Goal: Task Accomplishment & Management: Manage account settings

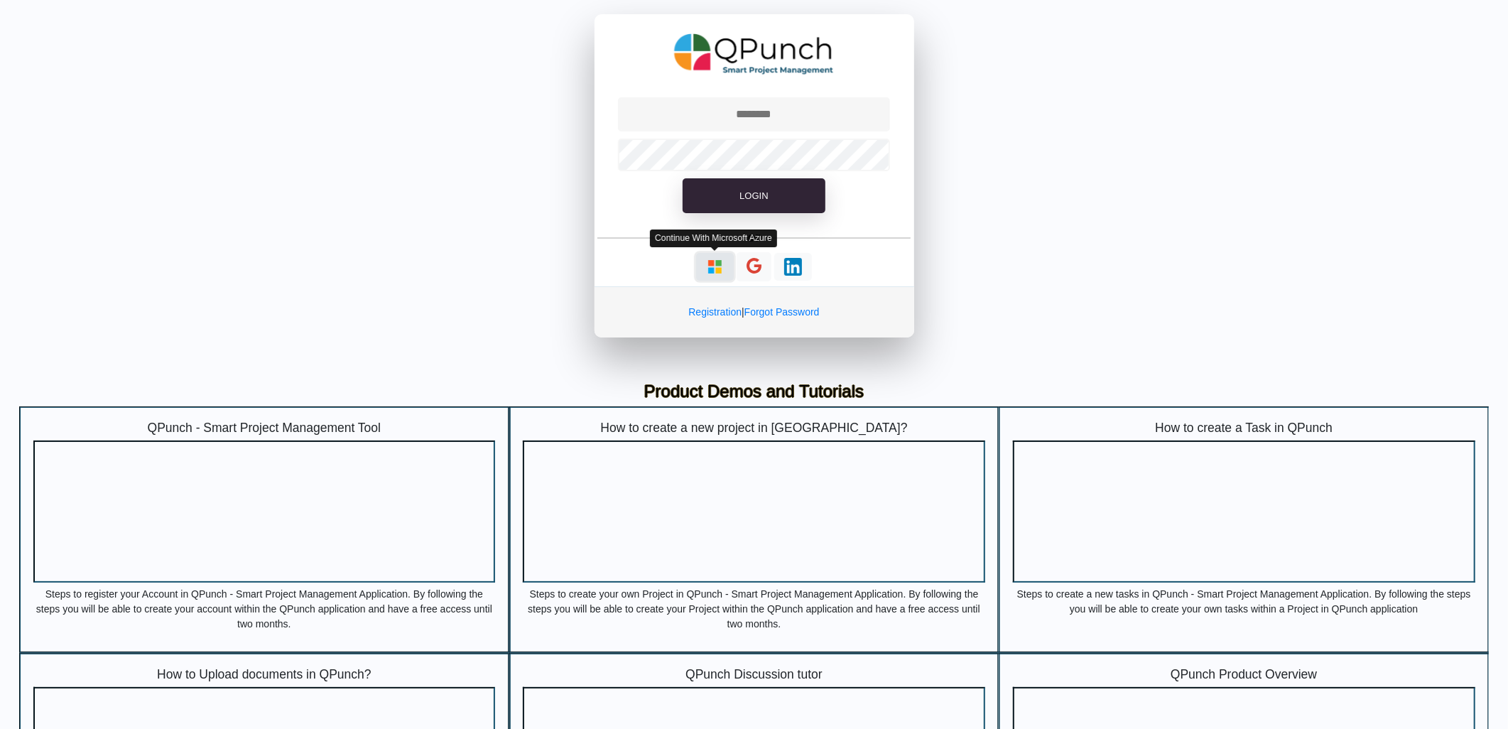
click at [718, 259] on img "button" at bounding box center [715, 267] width 18 height 18
type input "**********"
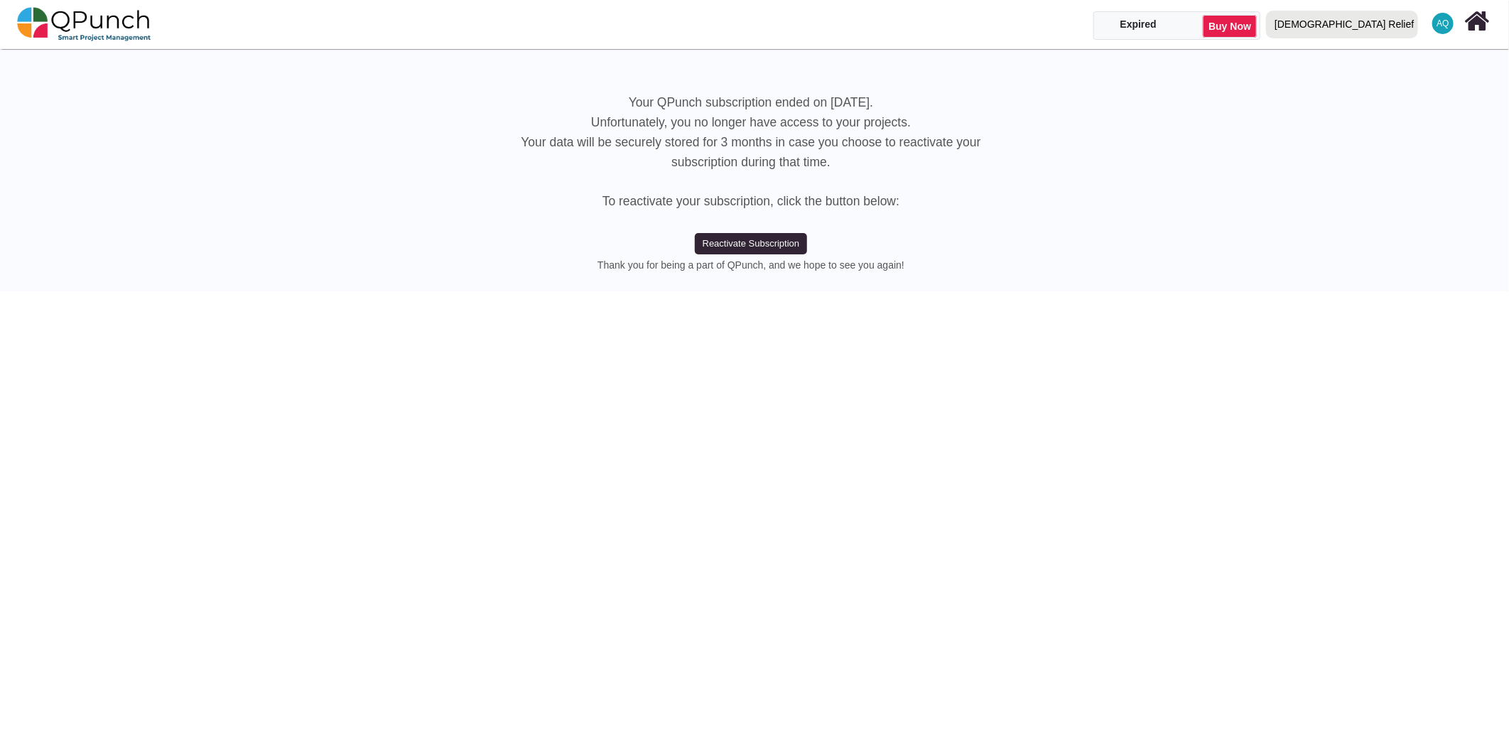
click at [1403, 12] on div "[DEMOGRAPHIC_DATA] Relief" at bounding box center [1343, 24] width 139 height 25
click at [1381, 87] on link "IRW" at bounding box center [1345, 85] width 169 height 20
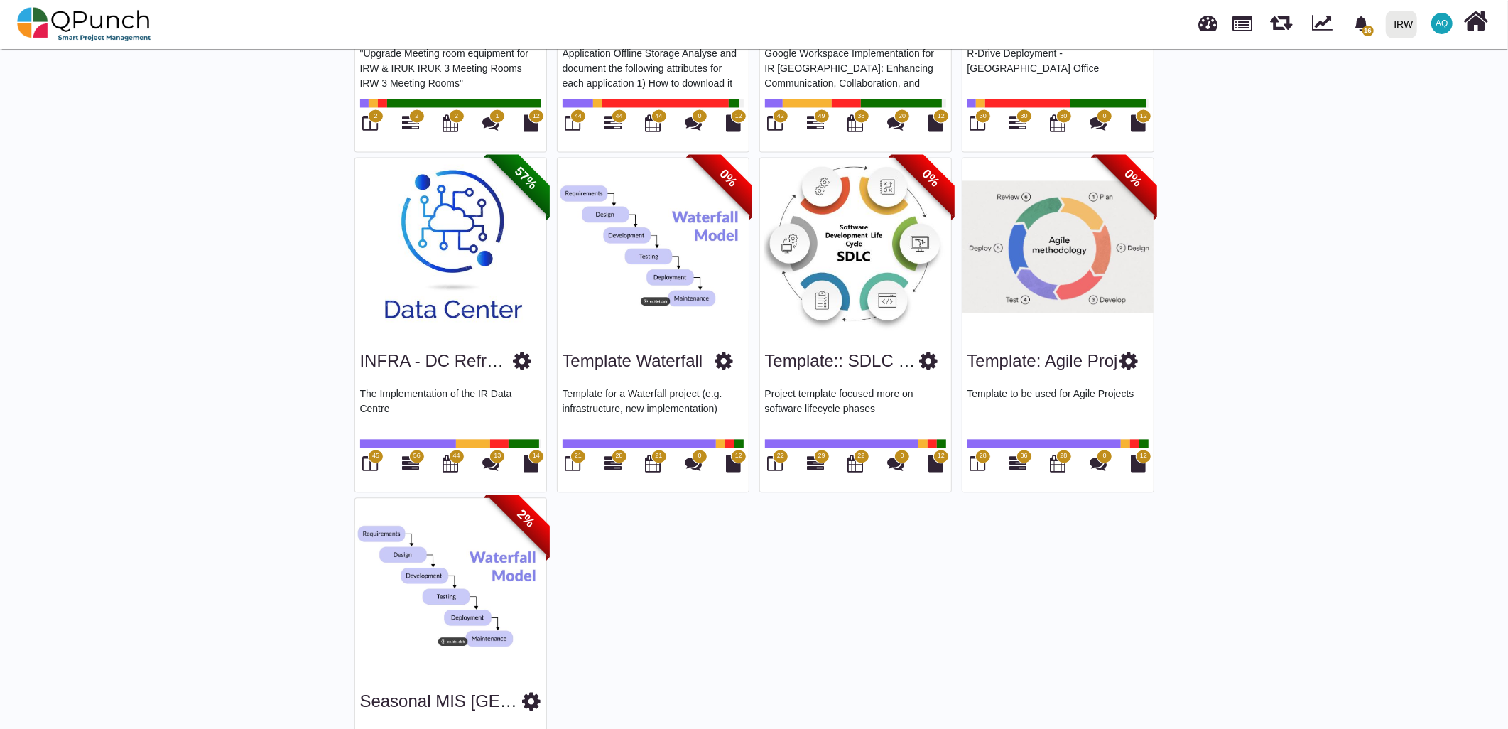
scroll to position [2489, 0]
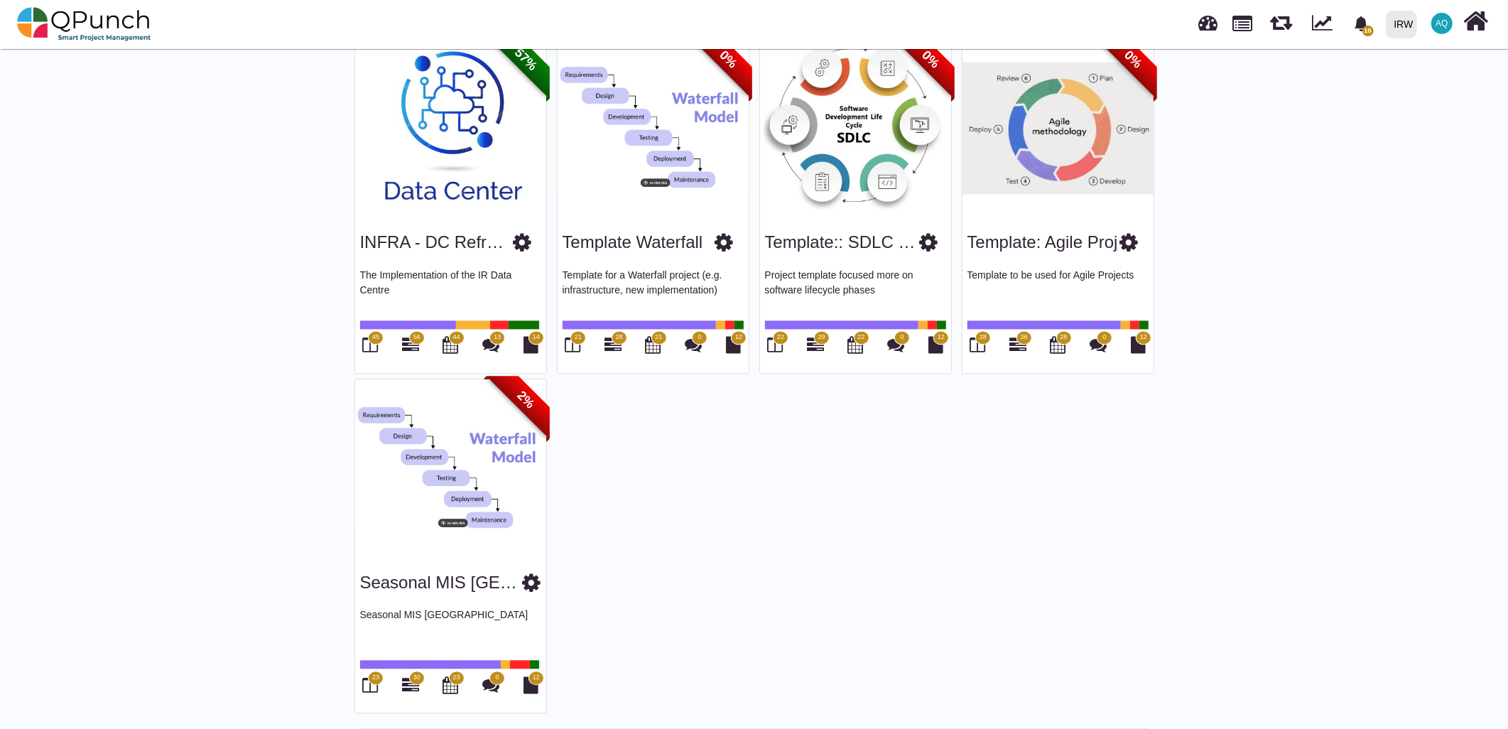
click at [477, 481] on img at bounding box center [450, 468] width 191 height 178
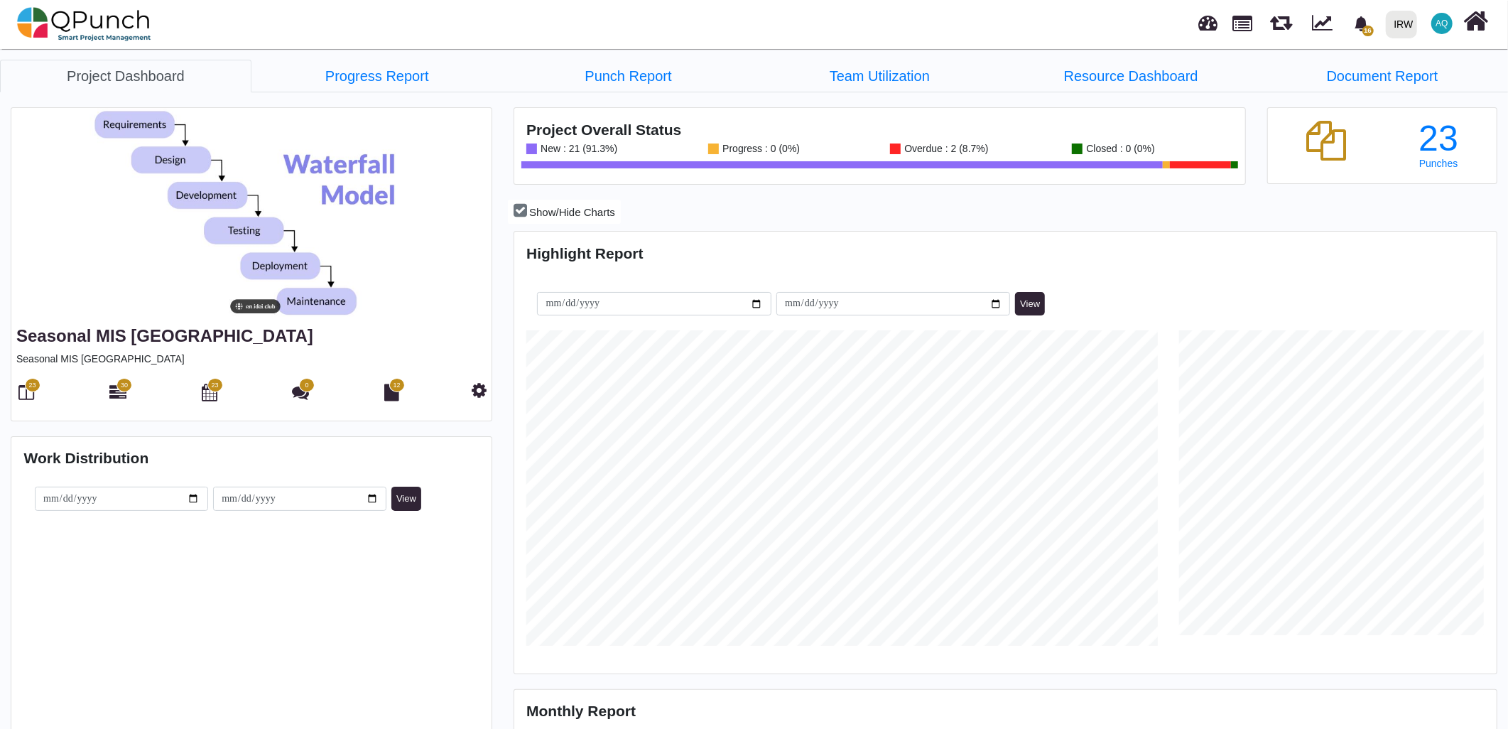
scroll to position [315, 325]
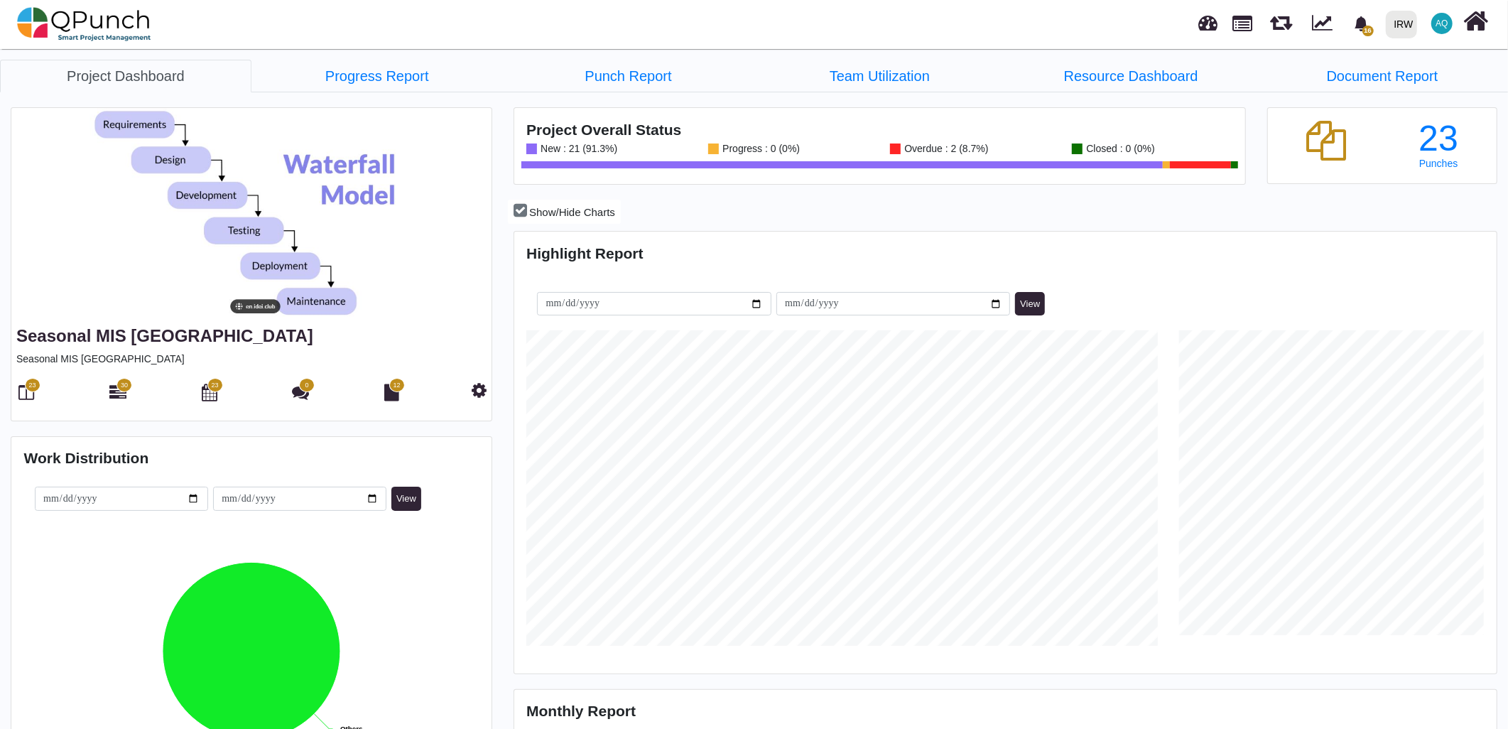
click at [126, 393] on div "30" at bounding box center [118, 393] width 22 height 24
click at [114, 395] on icon at bounding box center [117, 392] width 17 height 17
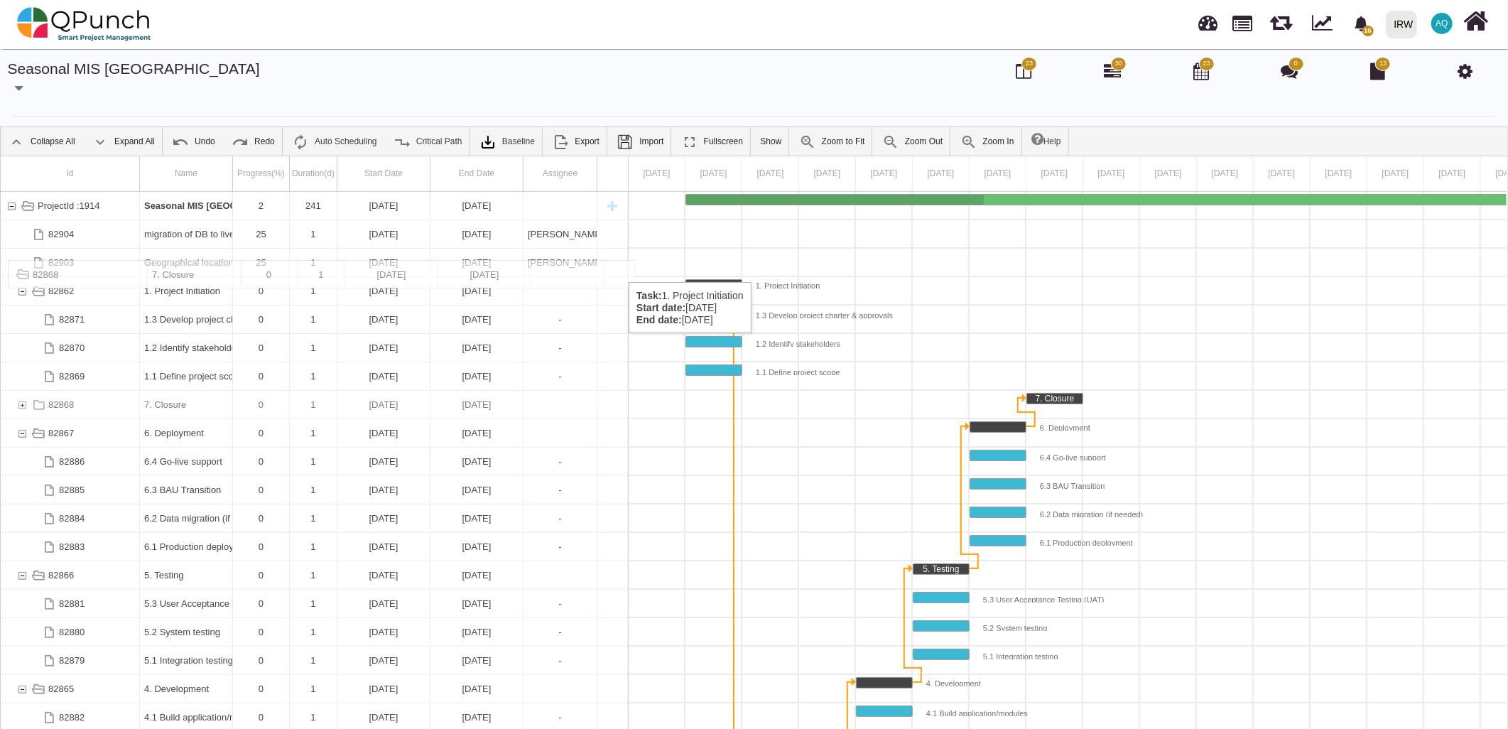
drag, startPoint x: 19, startPoint y: 389, endPoint x: 20, endPoint y: 267, distance: 121.5
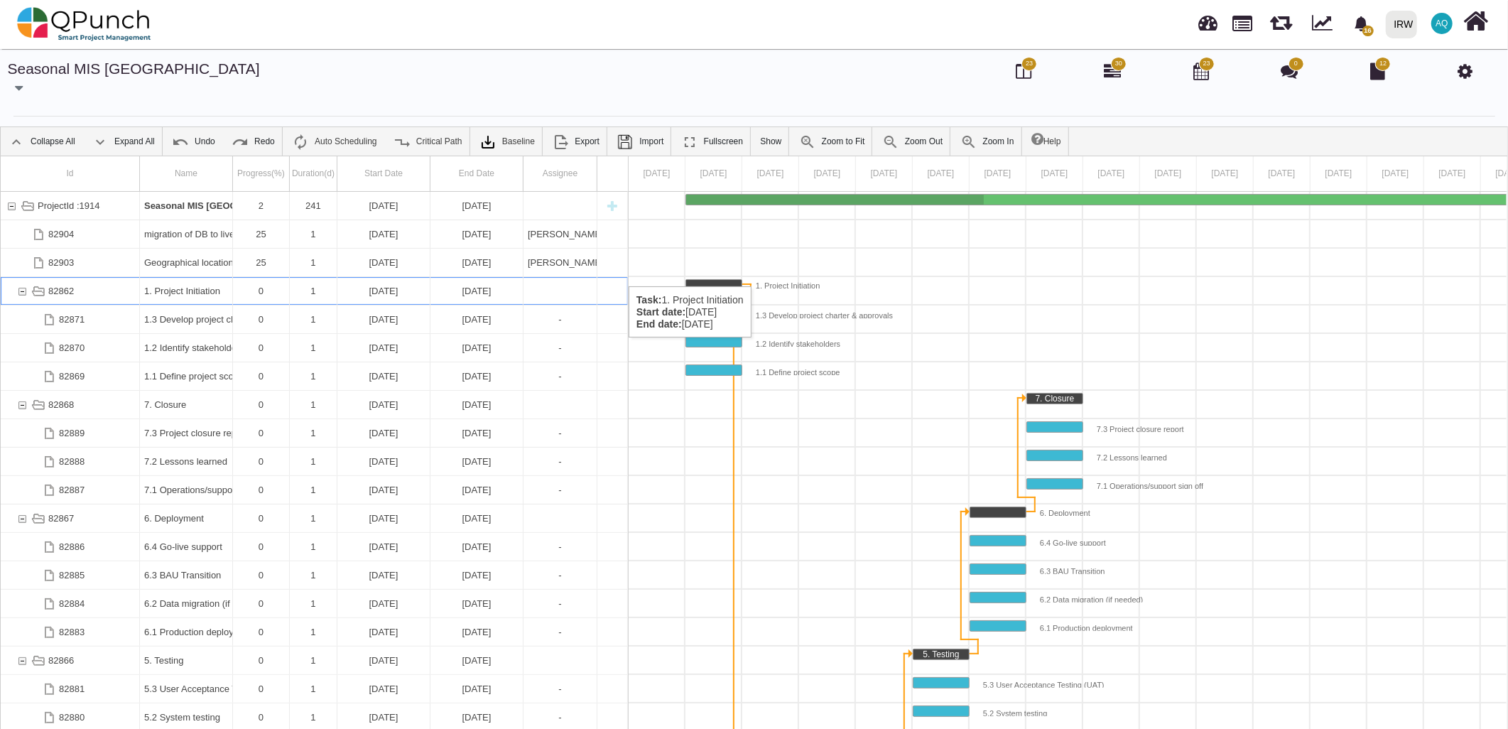
click at [23, 277] on div "82862" at bounding box center [22, 291] width 13 height 28
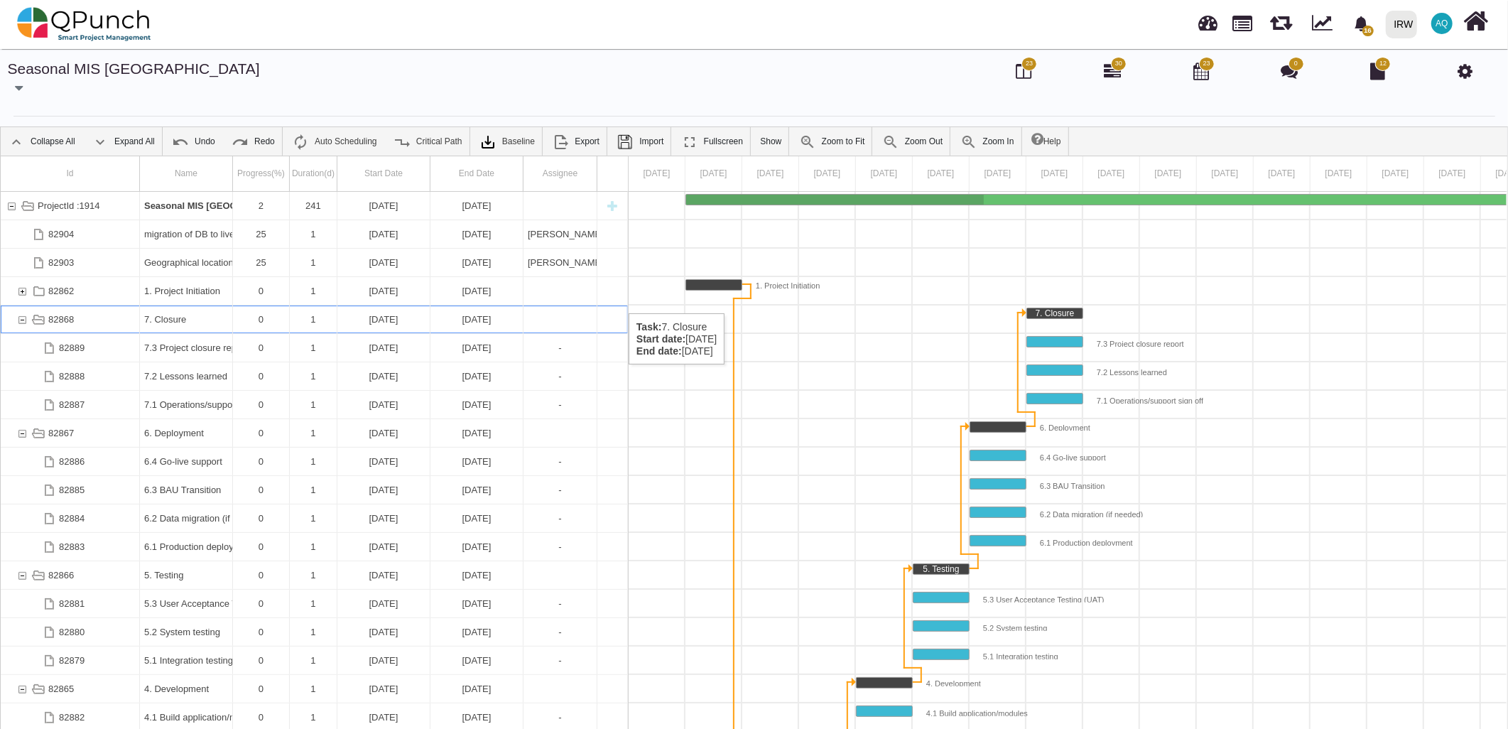
click at [21, 305] on div "82868" at bounding box center [22, 319] width 13 height 28
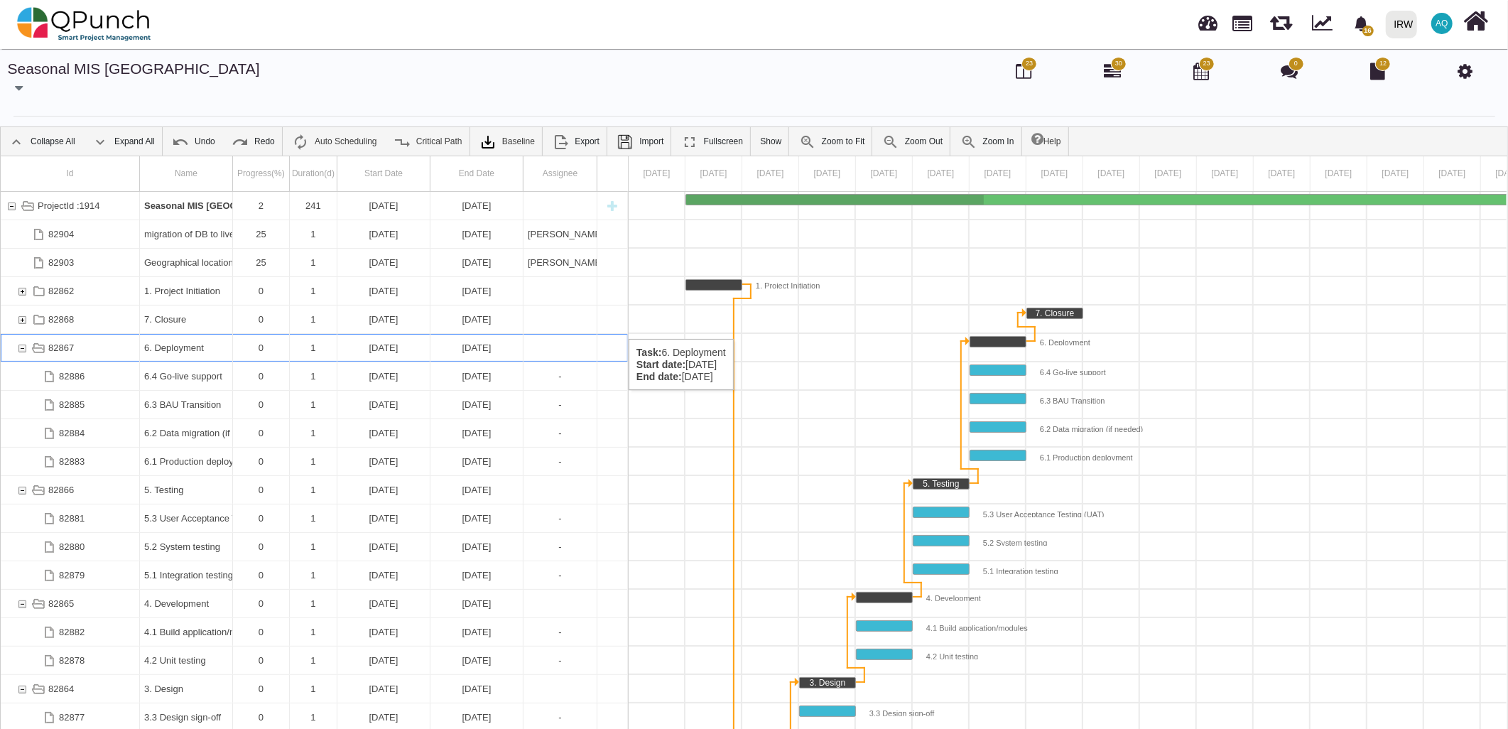
click at [23, 334] on div "82867" at bounding box center [22, 348] width 13 height 28
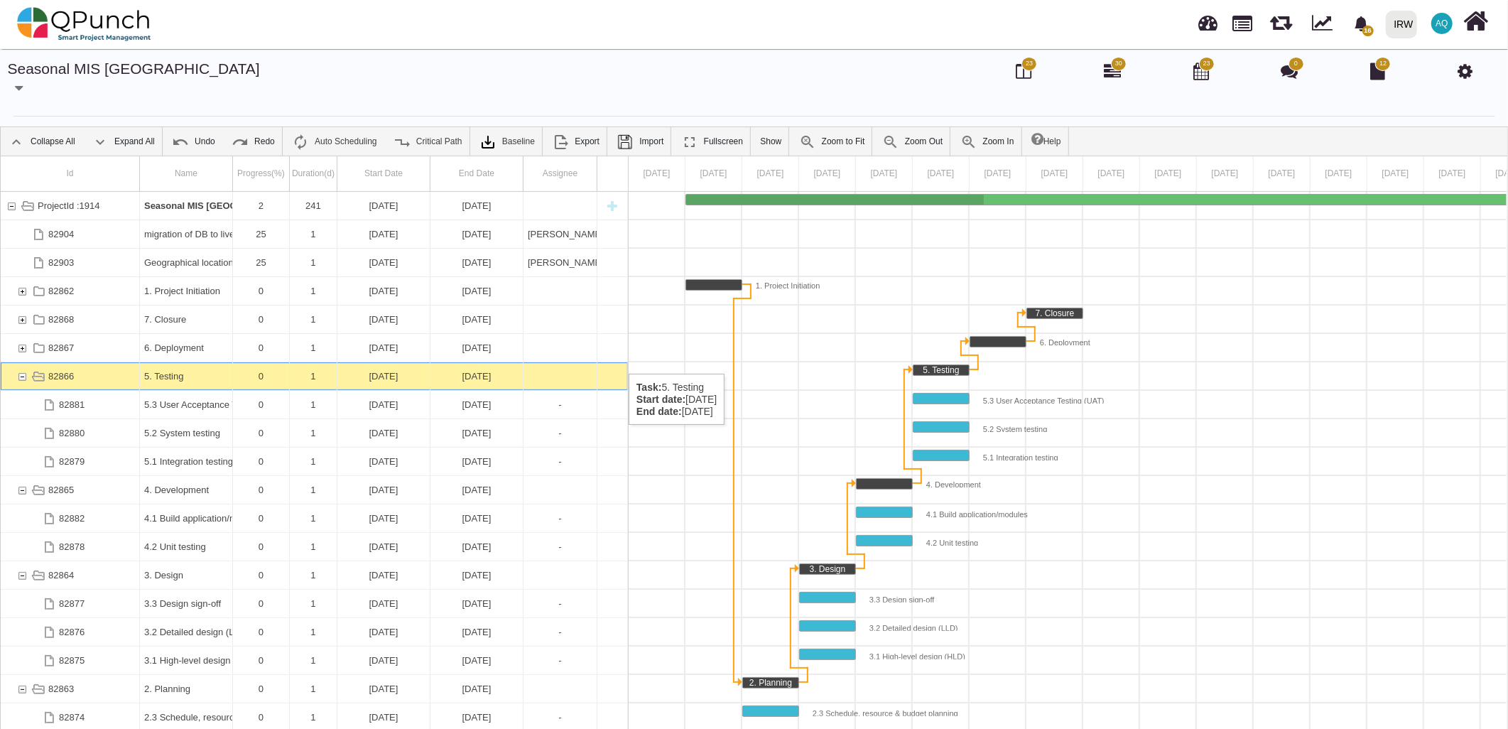
click at [25, 362] on div "82866" at bounding box center [22, 376] width 13 height 28
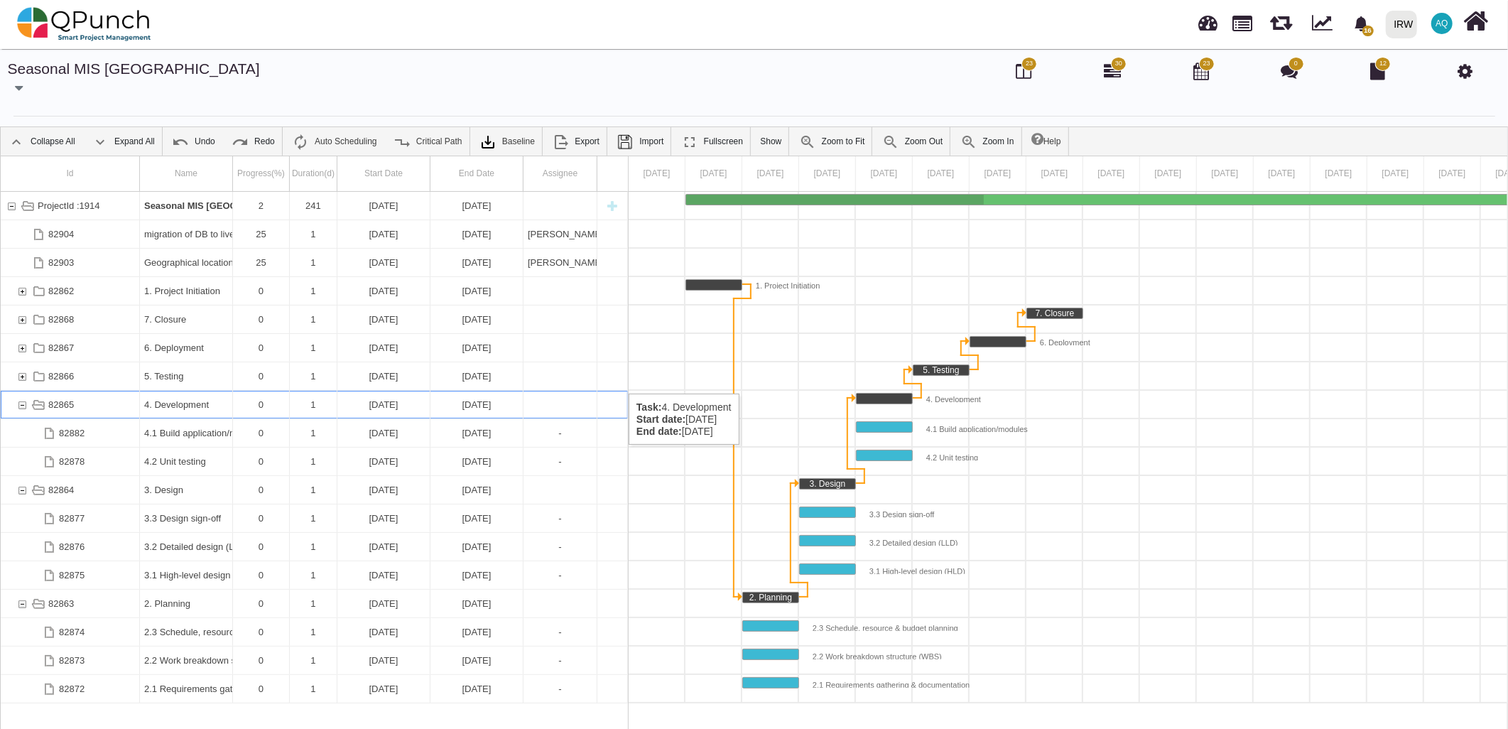
click at [24, 391] on div "82865" at bounding box center [22, 405] width 13 height 28
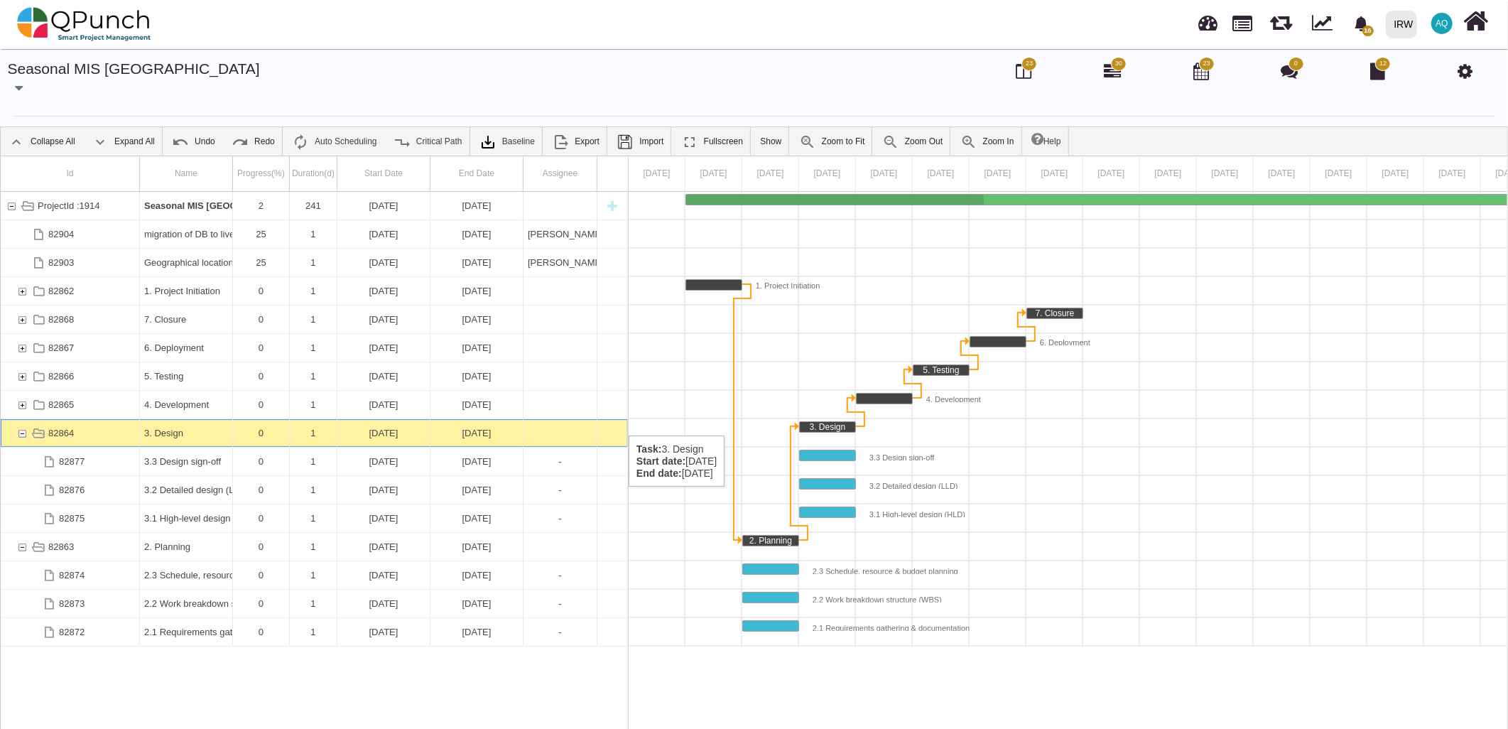
click at [21, 421] on div "82864" at bounding box center [22, 433] width 13 height 28
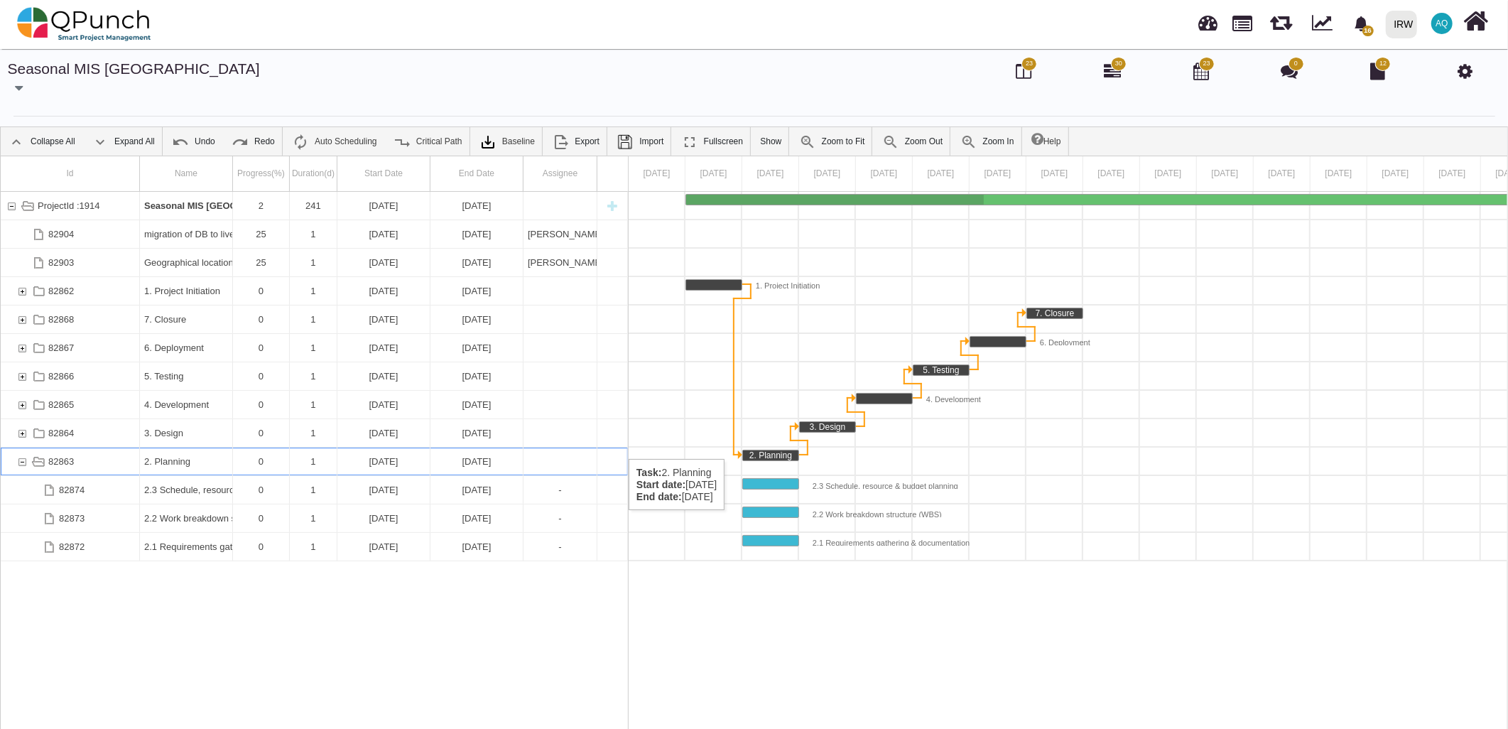
click at [24, 448] on div "82863" at bounding box center [22, 462] width 13 height 28
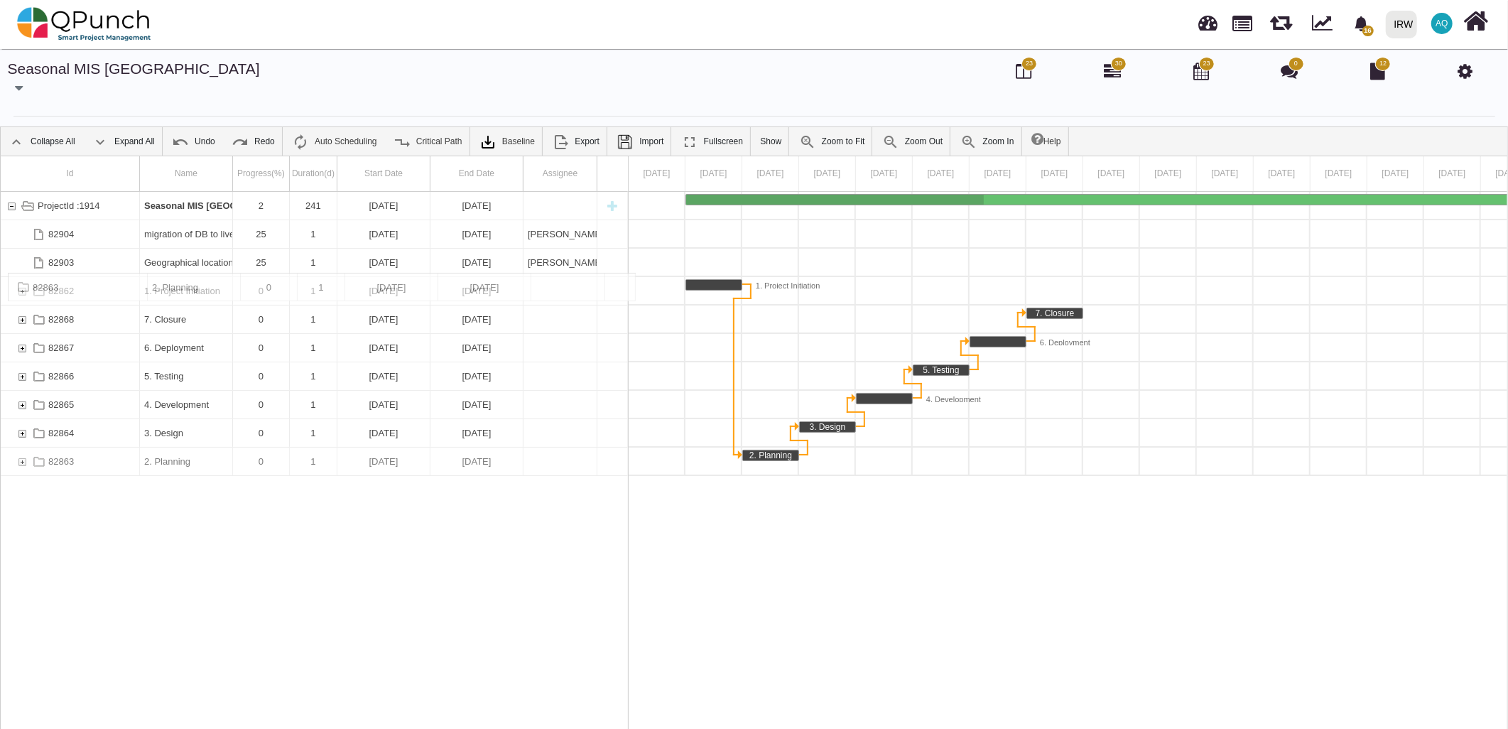
drag, startPoint x: 87, startPoint y: 445, endPoint x: 100, endPoint y: 280, distance: 166.0
click at [1465, 77] on icon at bounding box center [1465, 71] width 15 height 17
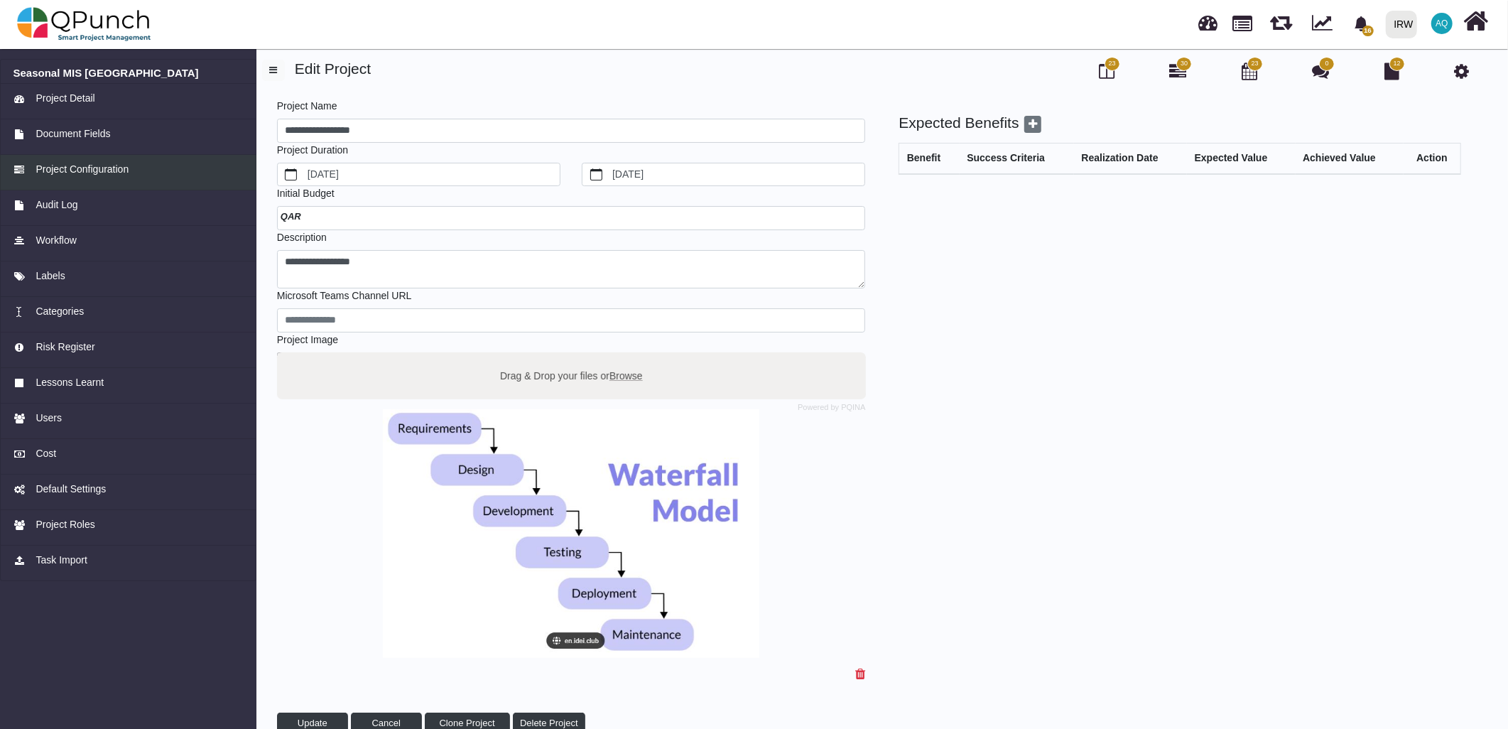
click at [115, 166] on span "Project Configuration" at bounding box center [82, 169] width 93 height 15
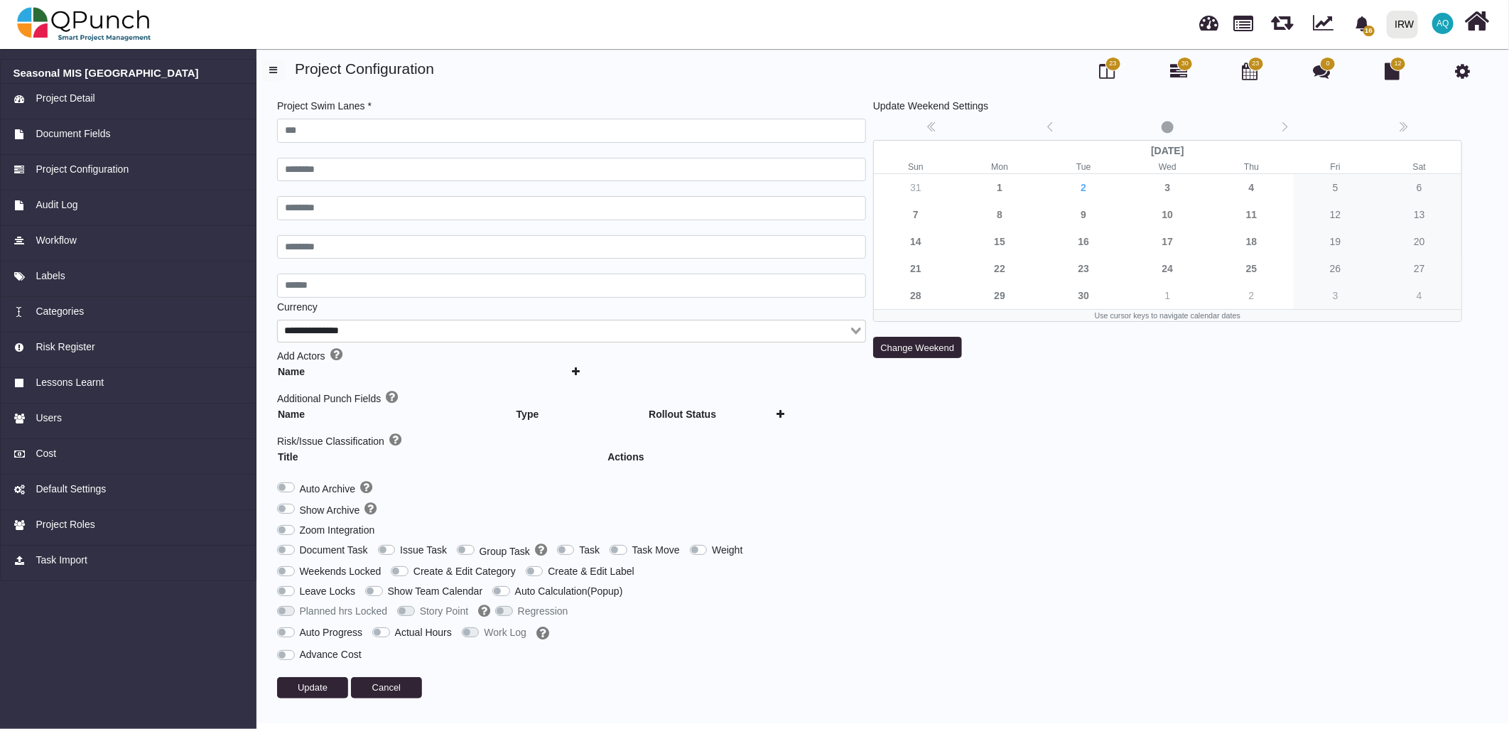
type input "***"
type input "********"
type input "******"
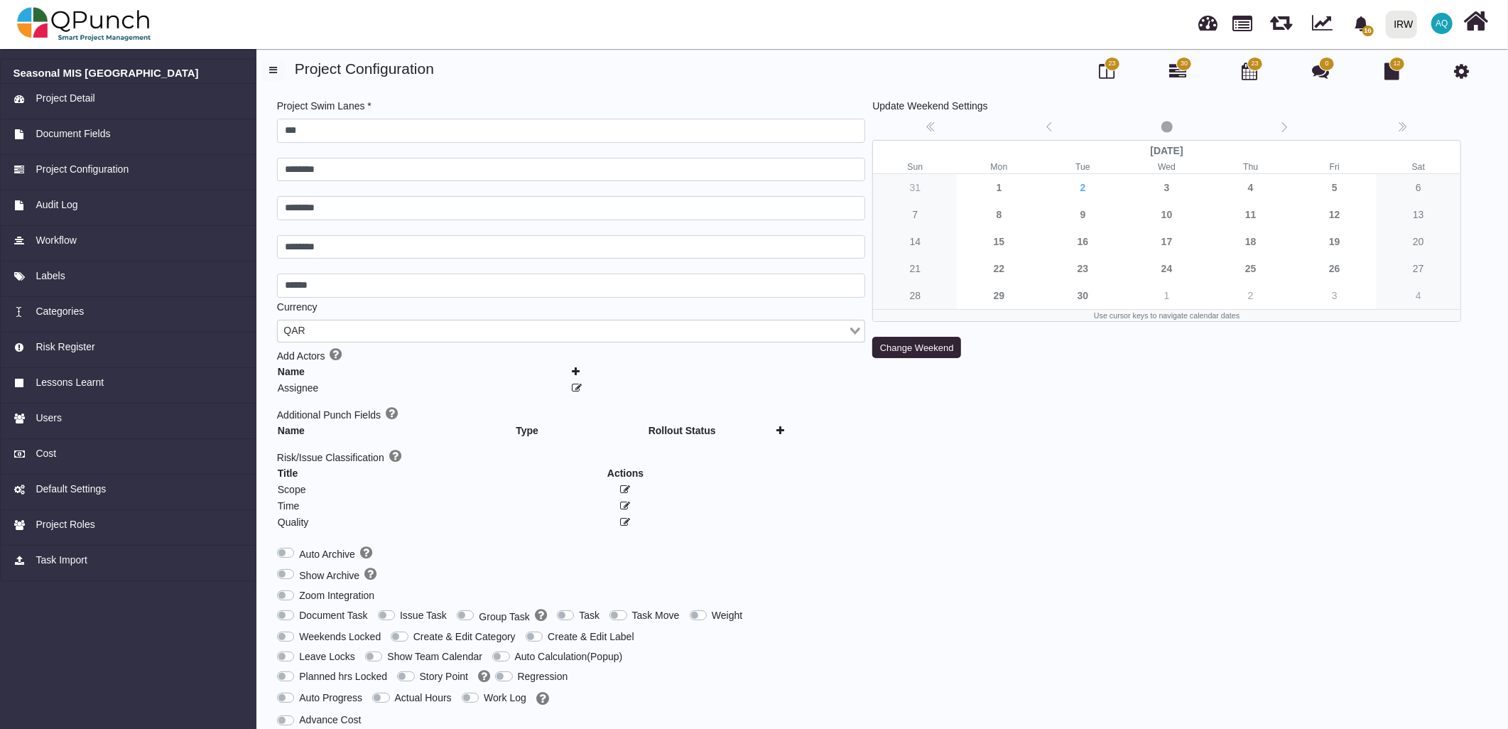
click at [479, 612] on label "Group Task" at bounding box center [512, 616] width 67 height 16
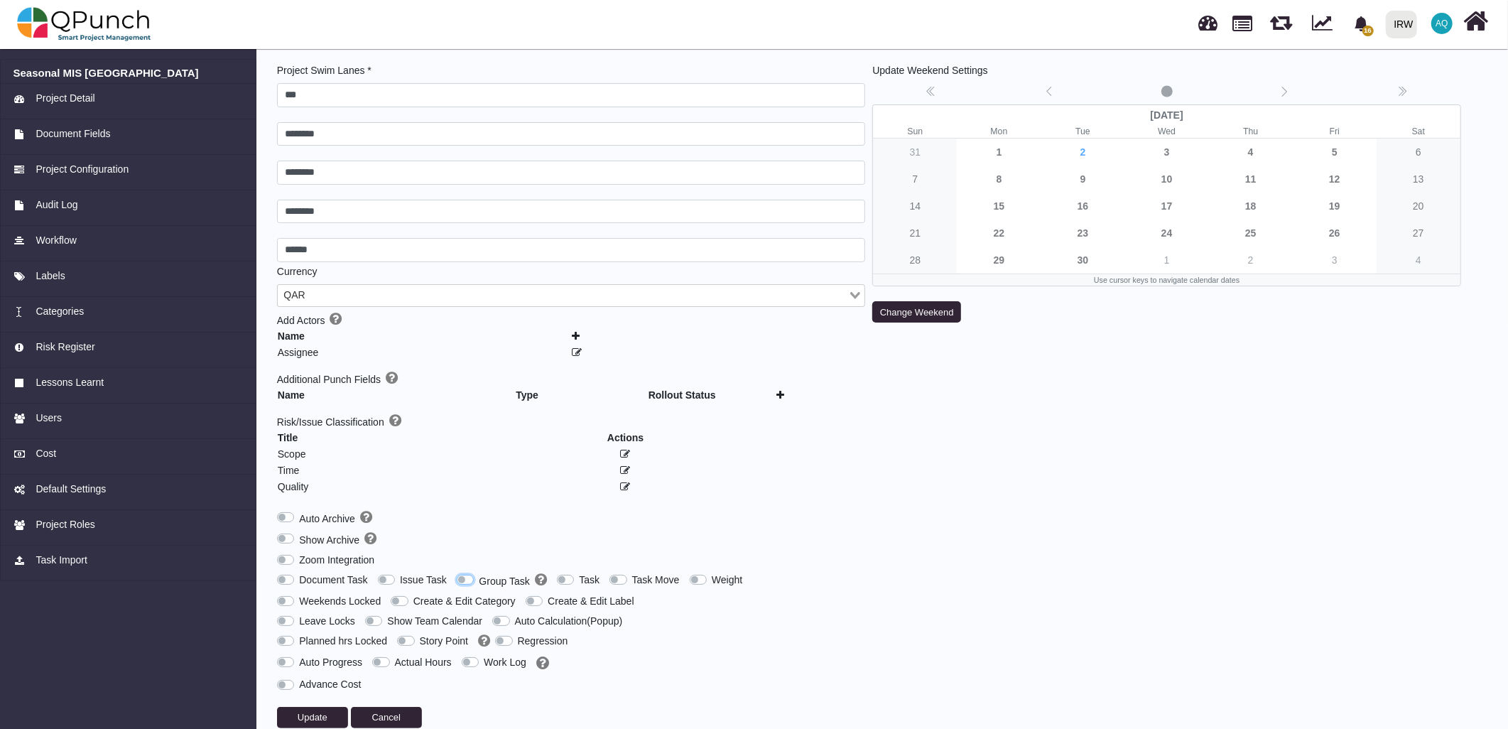
scroll to position [54, 0]
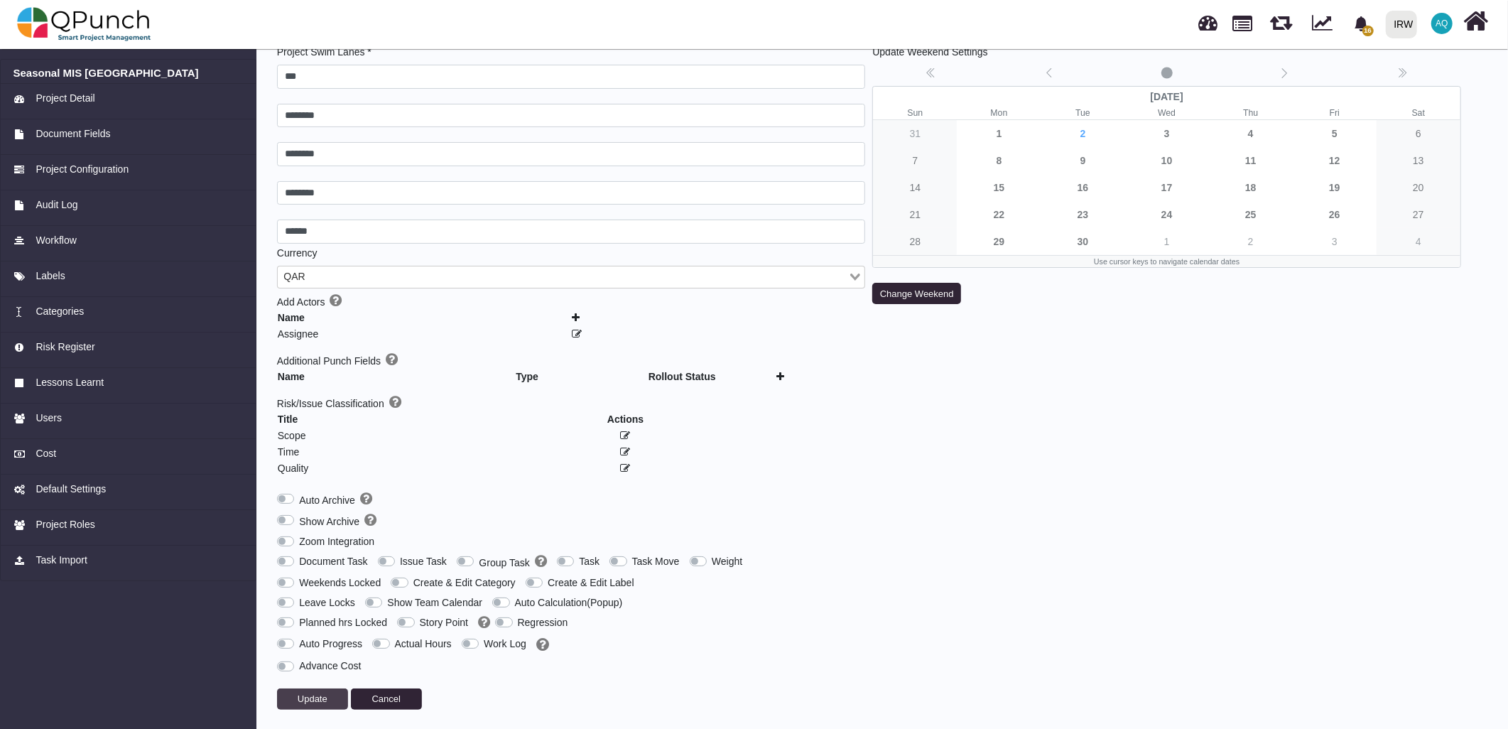
click at [304, 695] on span "Update" at bounding box center [313, 698] width 30 height 11
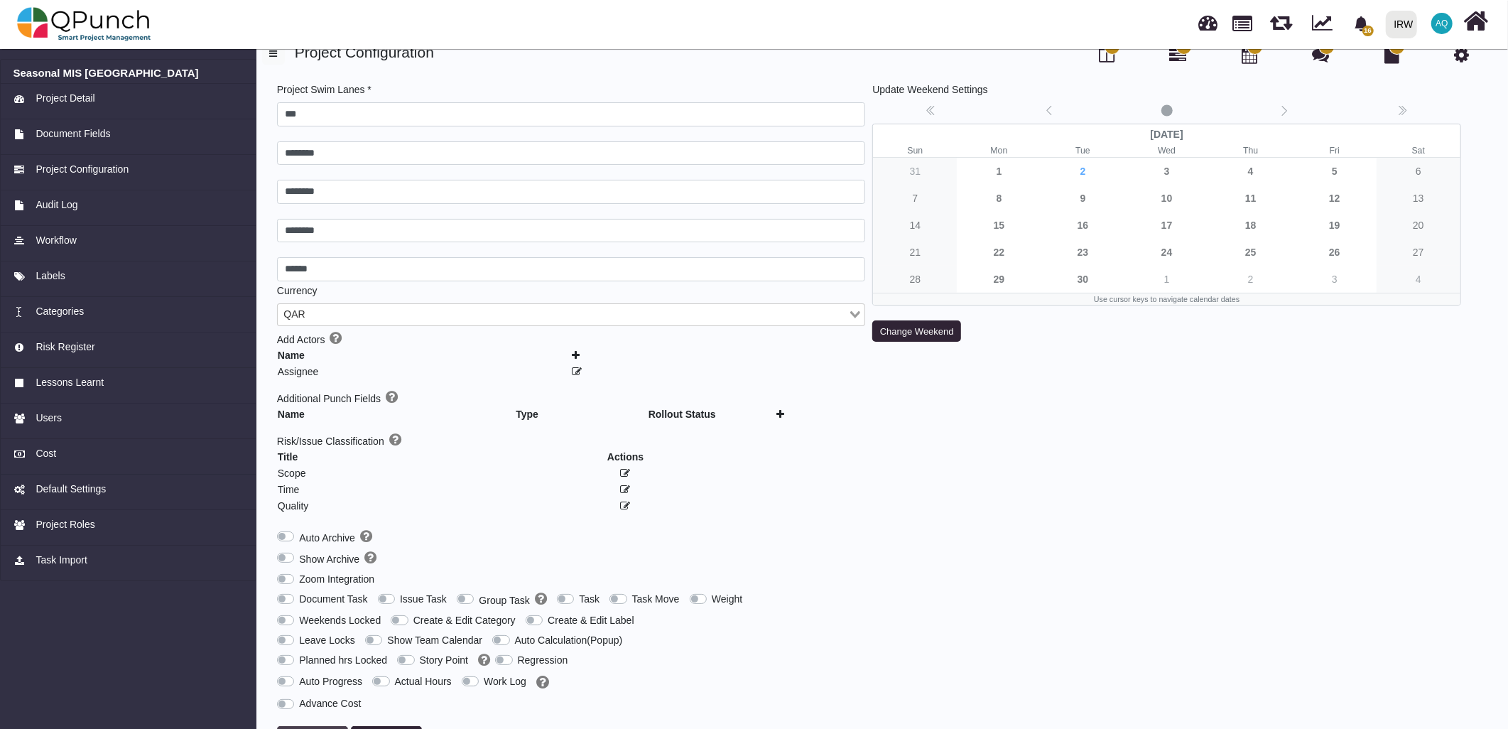
scroll to position [0, 0]
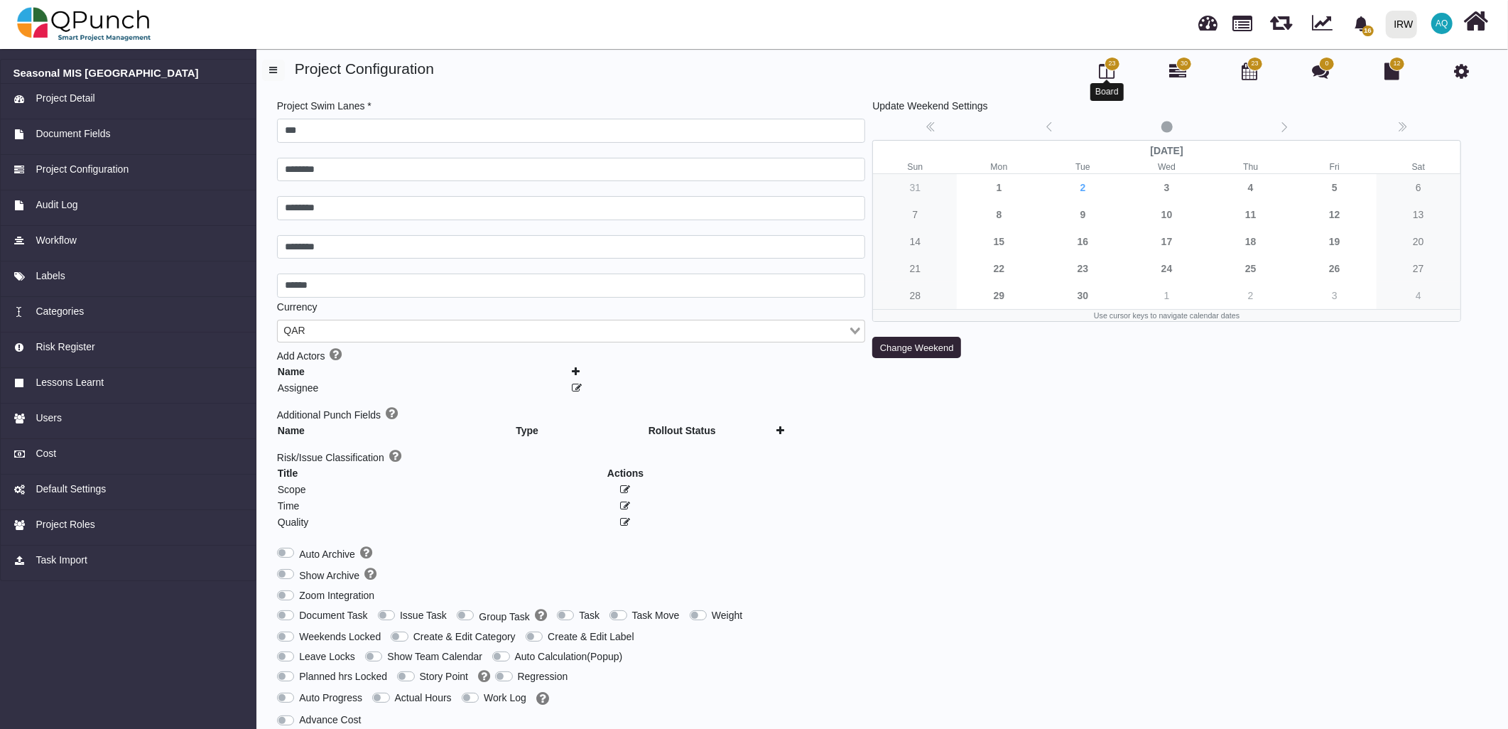
click at [1106, 75] on icon at bounding box center [1107, 71] width 16 height 17
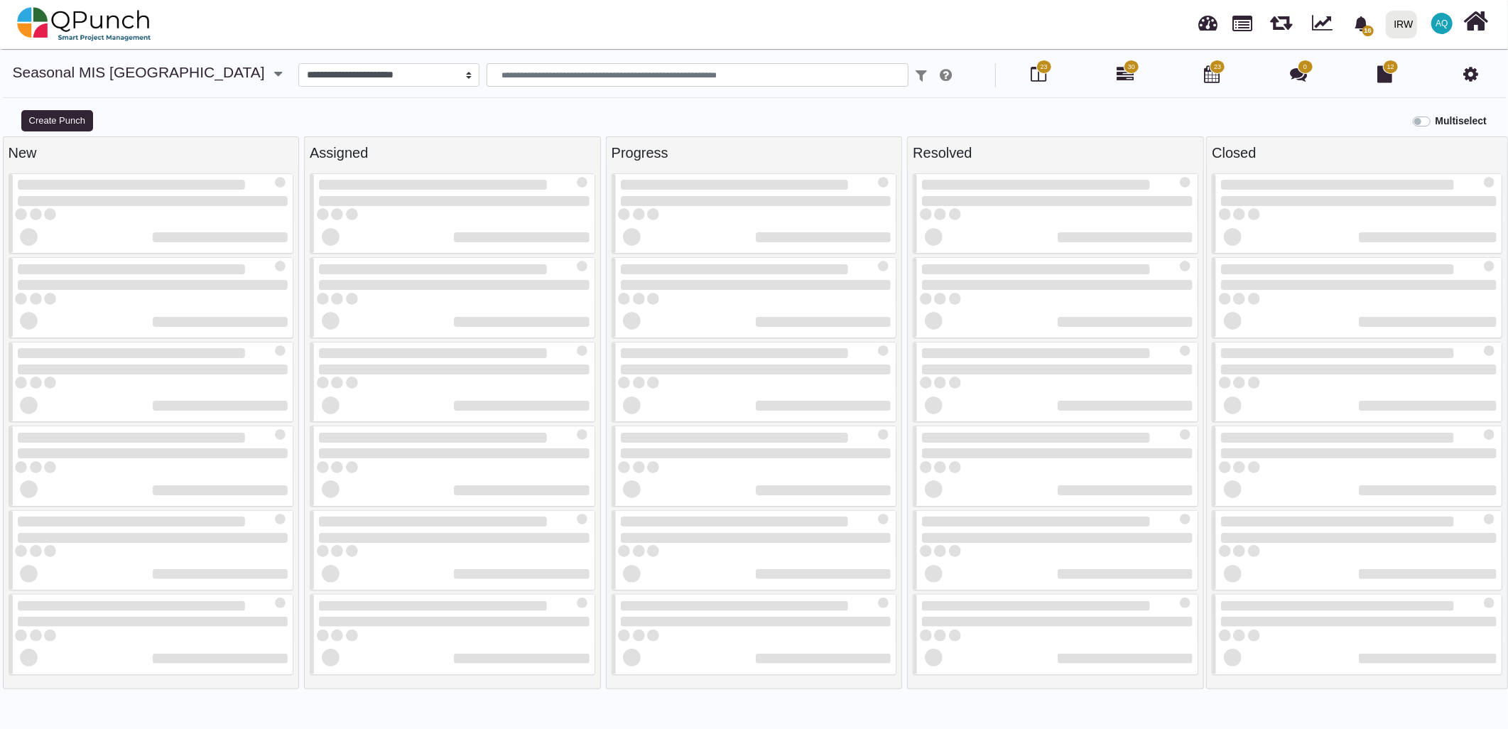
select select
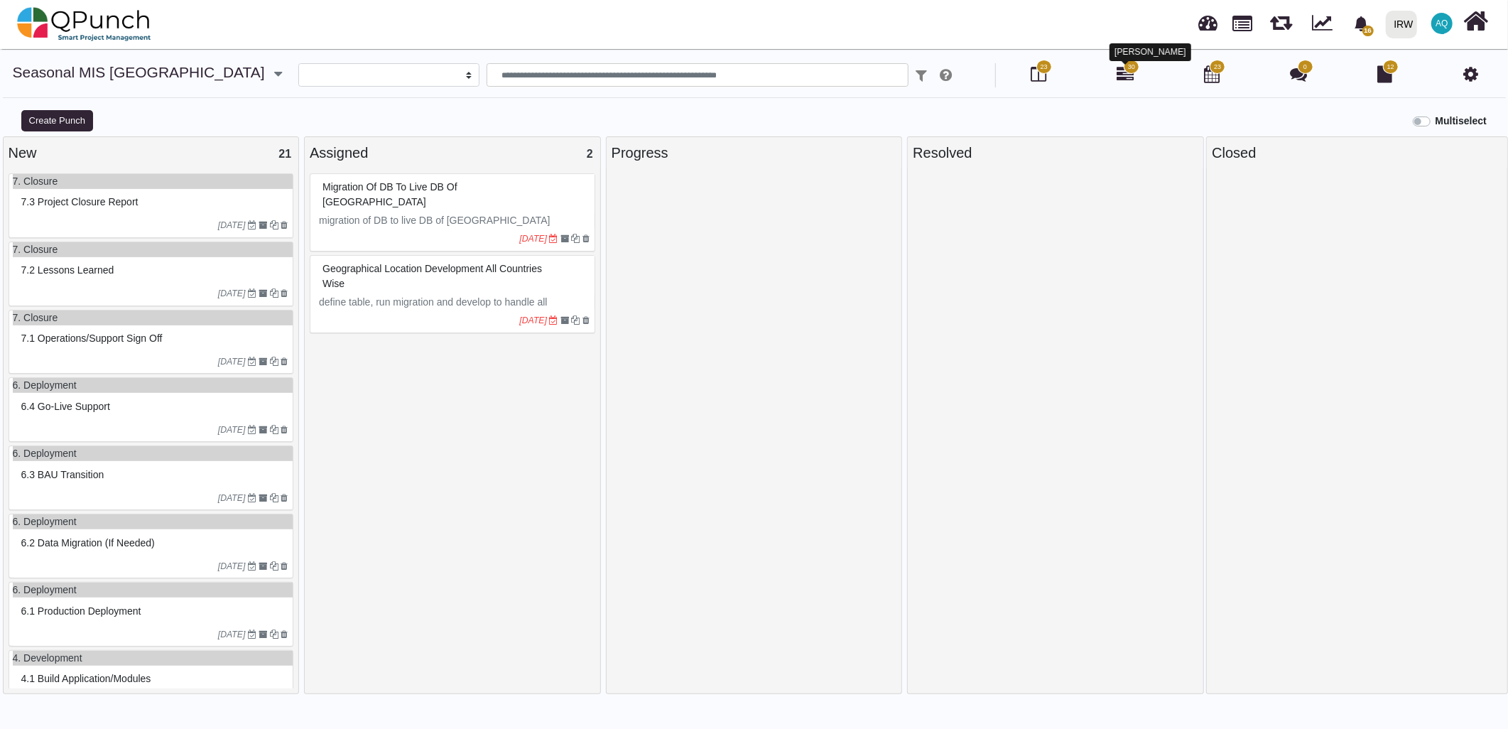
click at [1122, 75] on icon at bounding box center [1125, 73] width 17 height 17
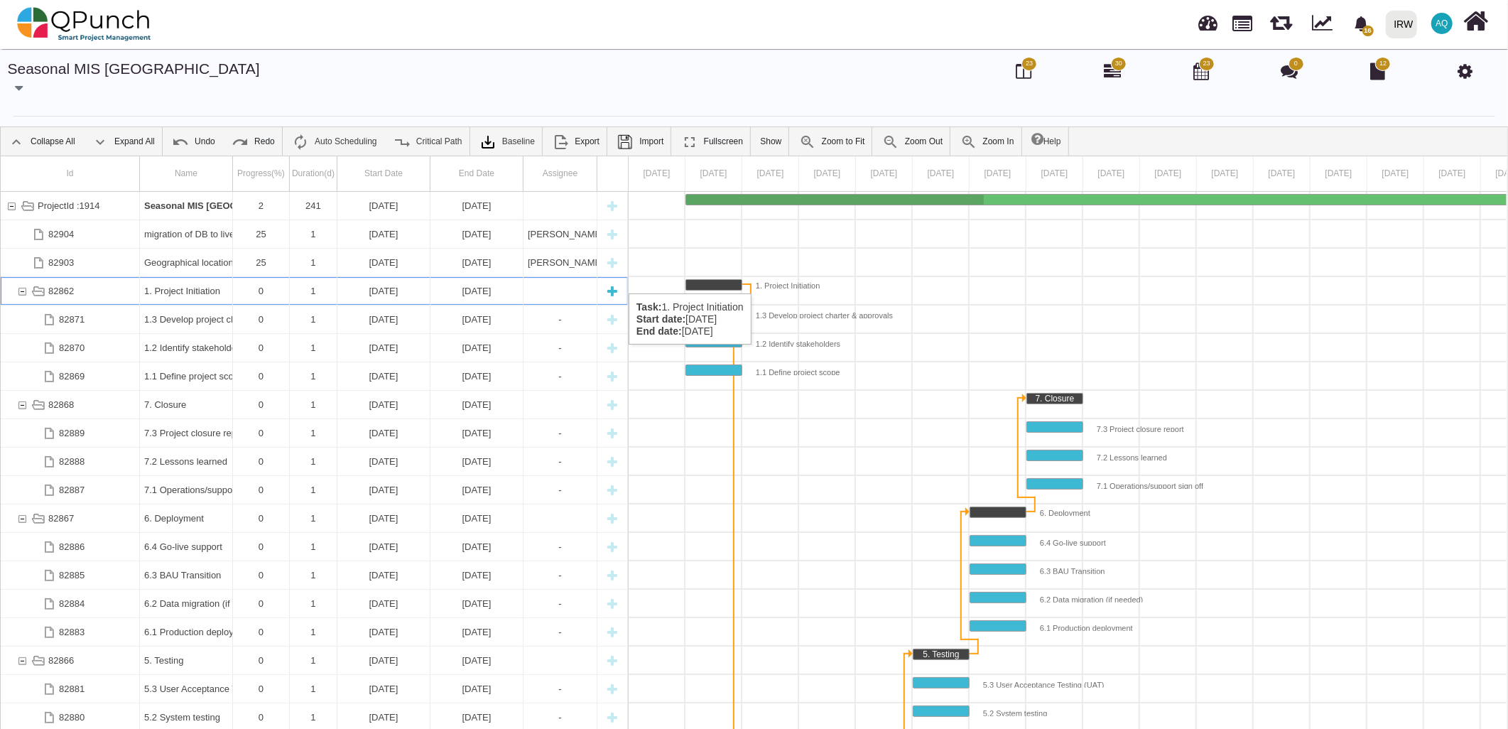
click at [21, 279] on div "82862" at bounding box center [22, 291] width 13 height 28
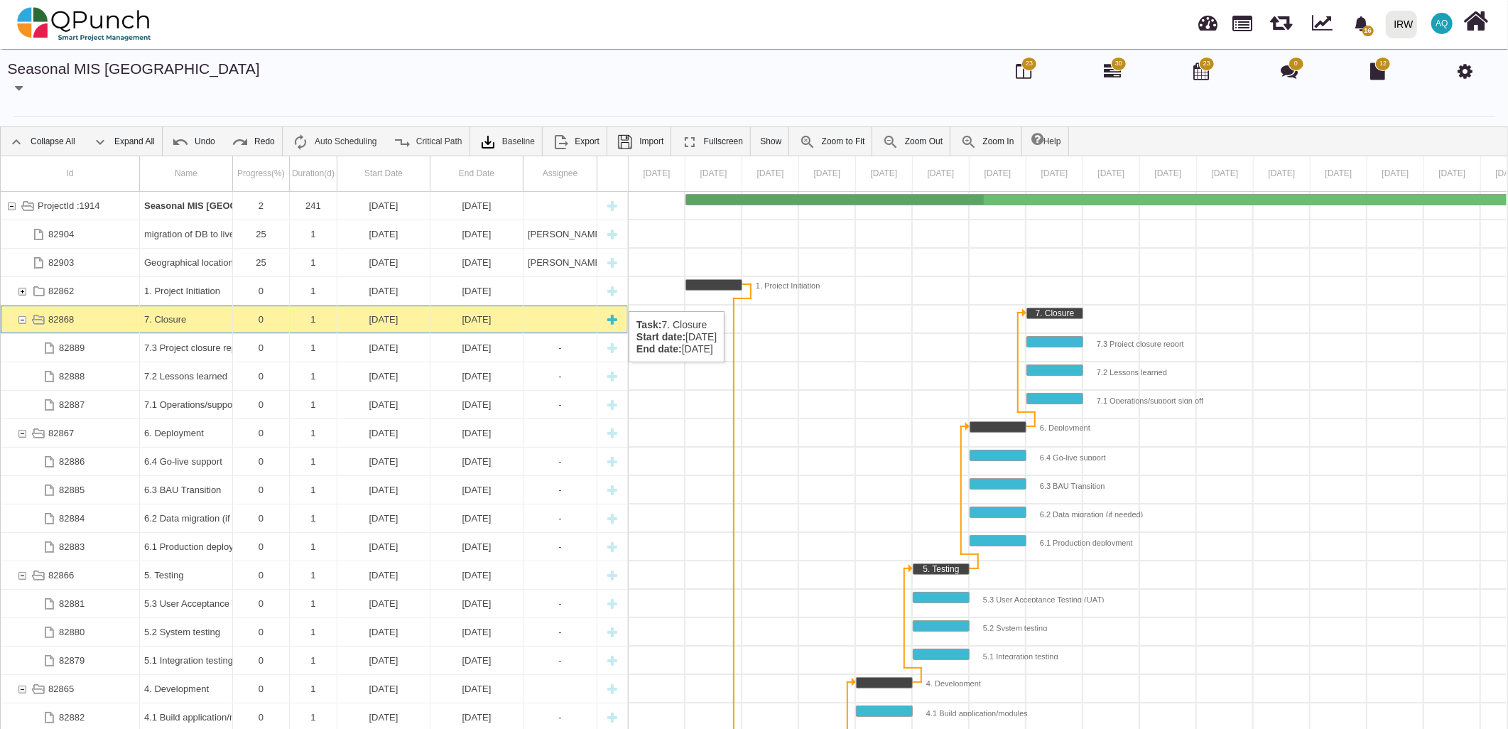
click at [21, 305] on div "82868" at bounding box center [22, 319] width 13 height 28
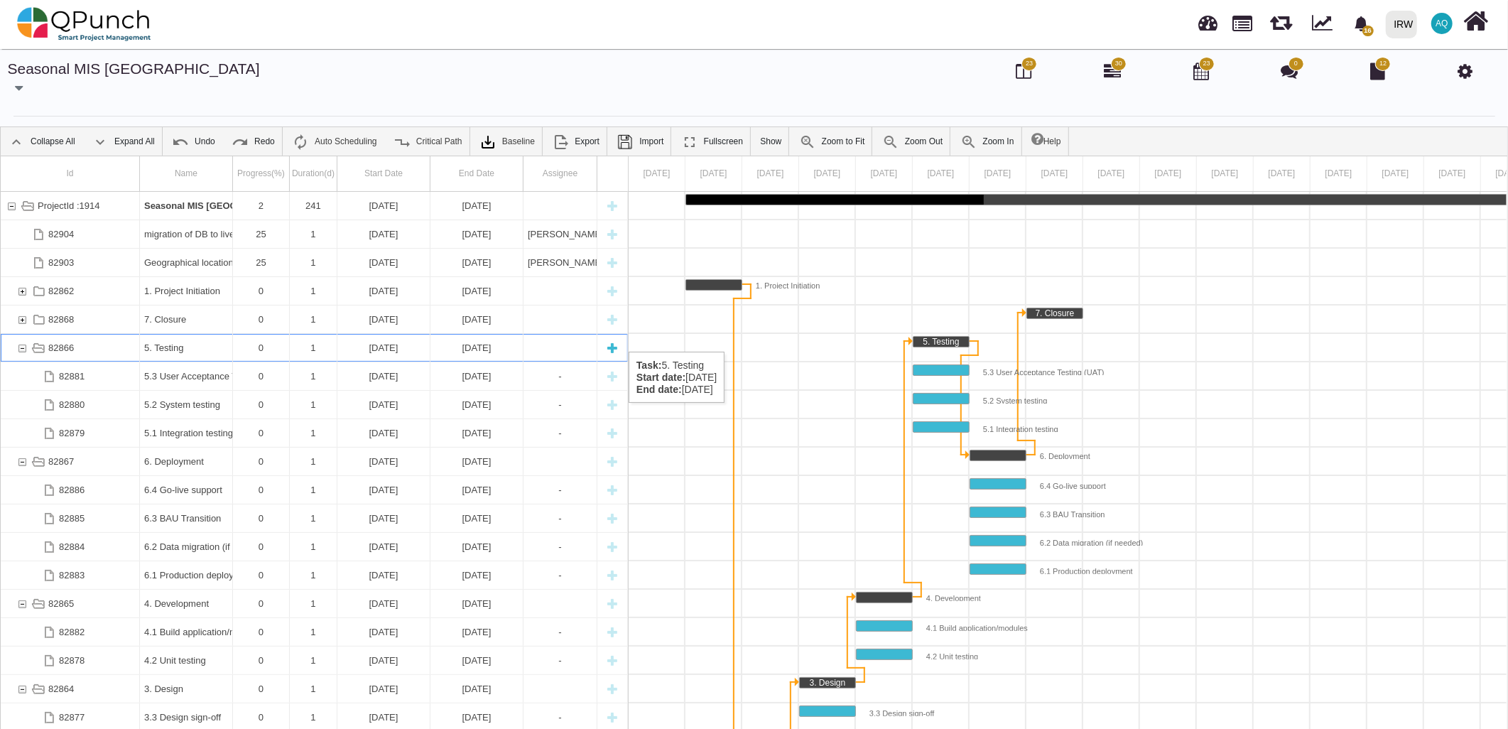
click at [17, 337] on div "82866" at bounding box center [22, 348] width 13 height 28
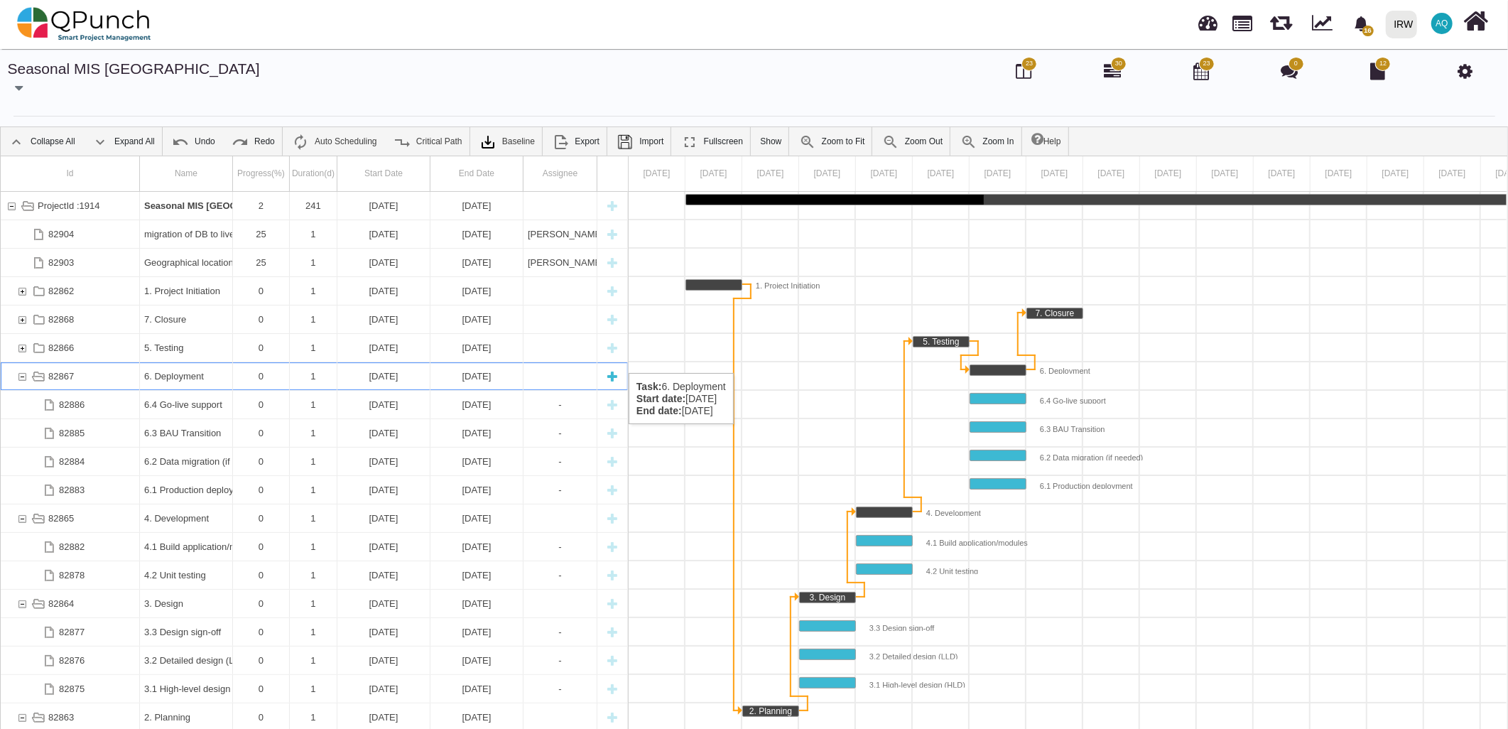
click at [21, 362] on div "82867" at bounding box center [22, 376] width 13 height 28
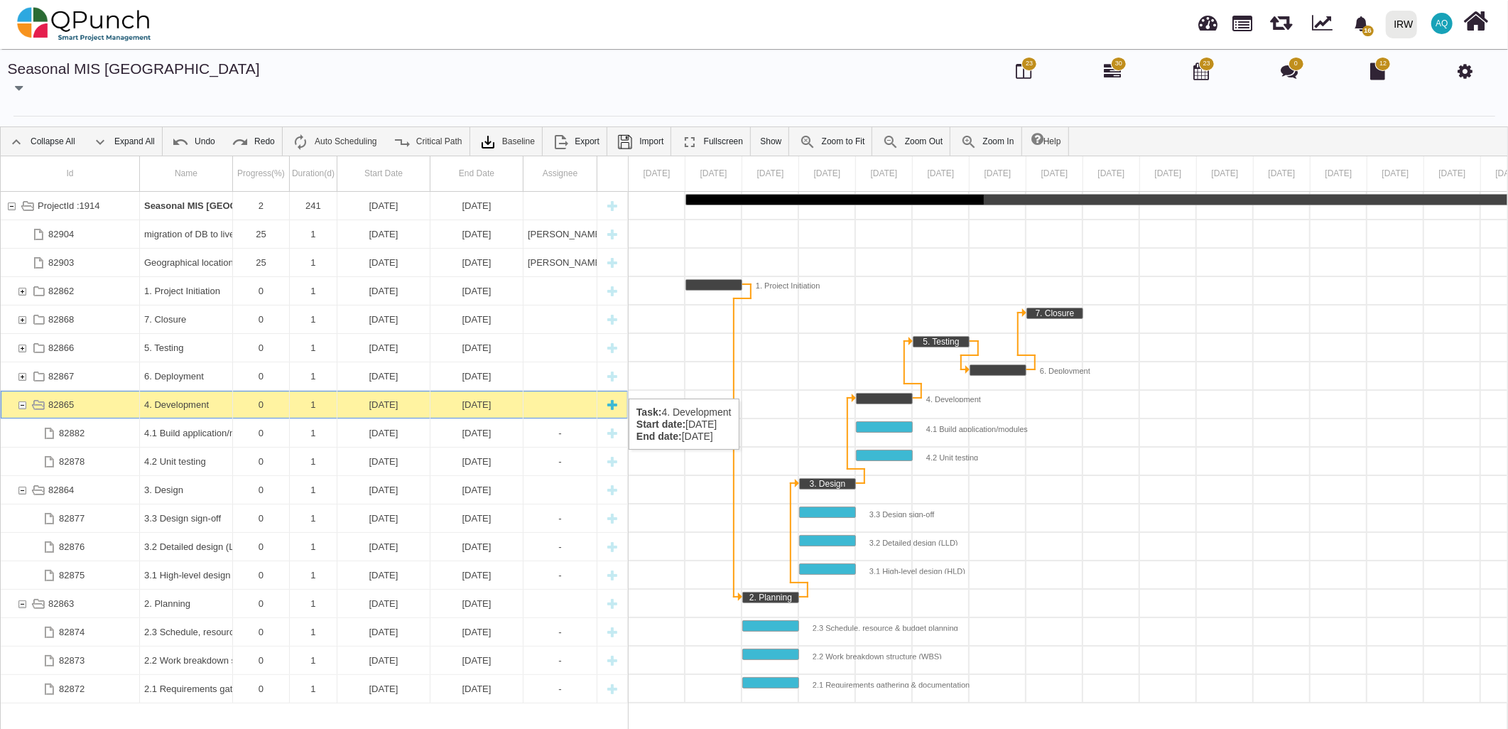
click at [21, 391] on div "82865" at bounding box center [22, 405] width 13 height 28
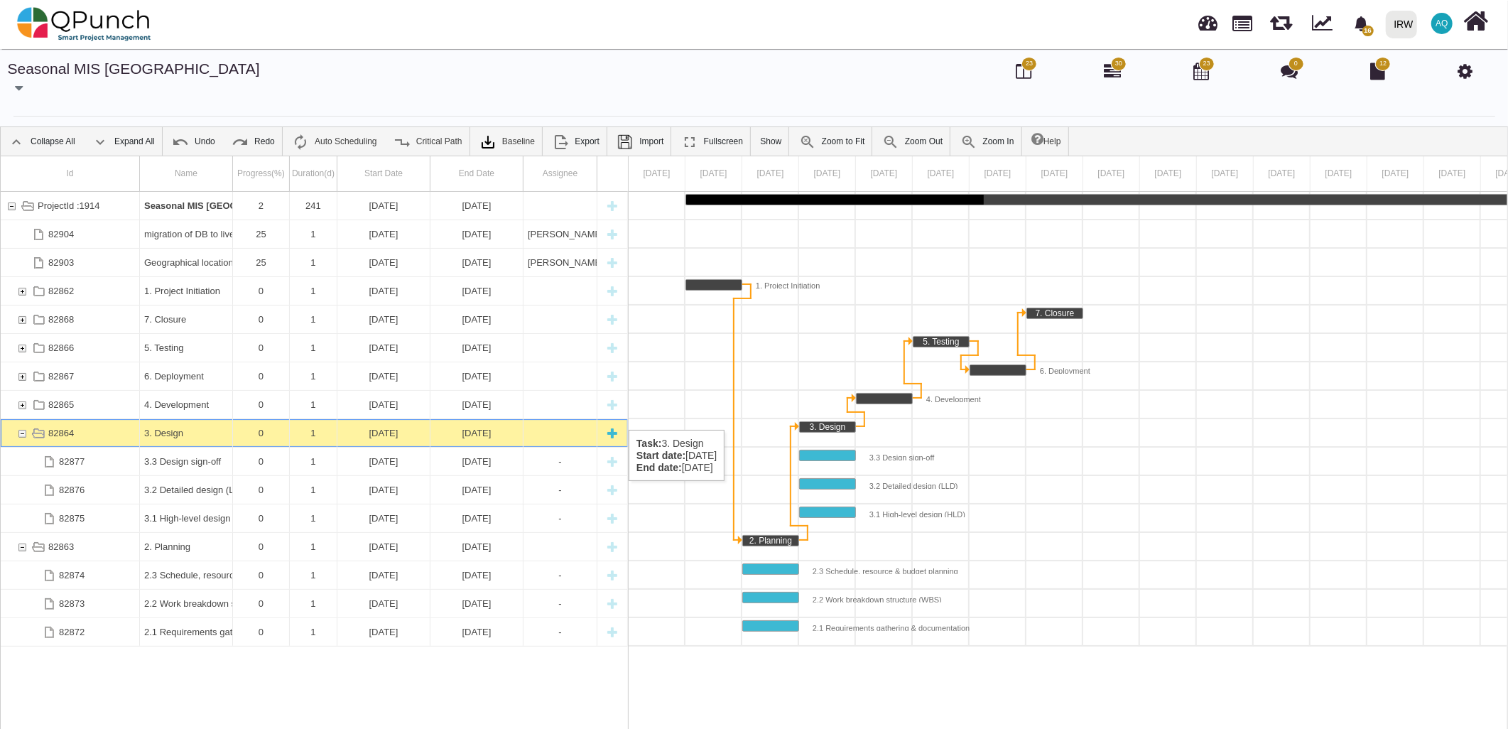
click at [19, 419] on div "82864" at bounding box center [22, 433] width 13 height 28
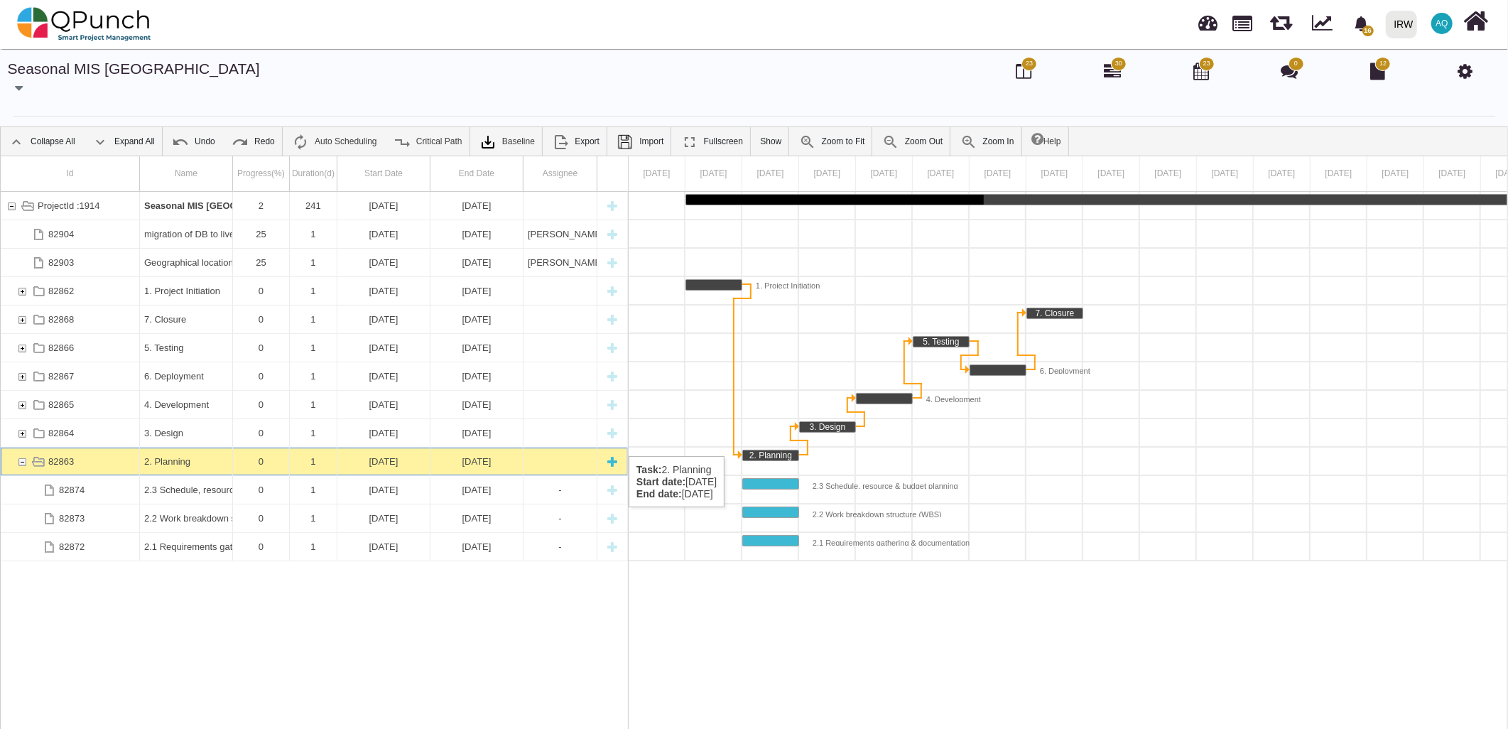
click at [18, 448] on div "82863" at bounding box center [22, 462] width 13 height 28
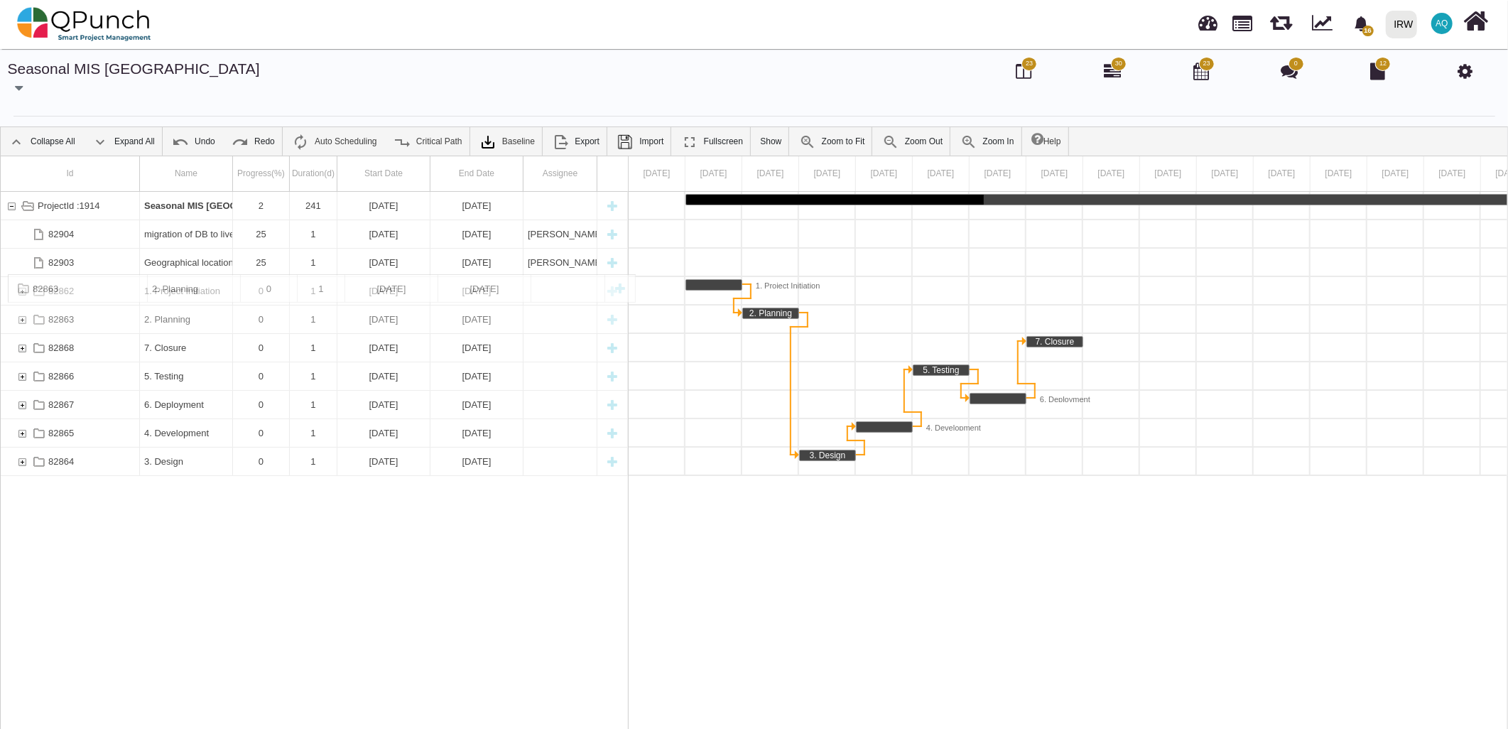
drag, startPoint x: 105, startPoint y: 448, endPoint x: 97, endPoint y: 281, distance: 167.9
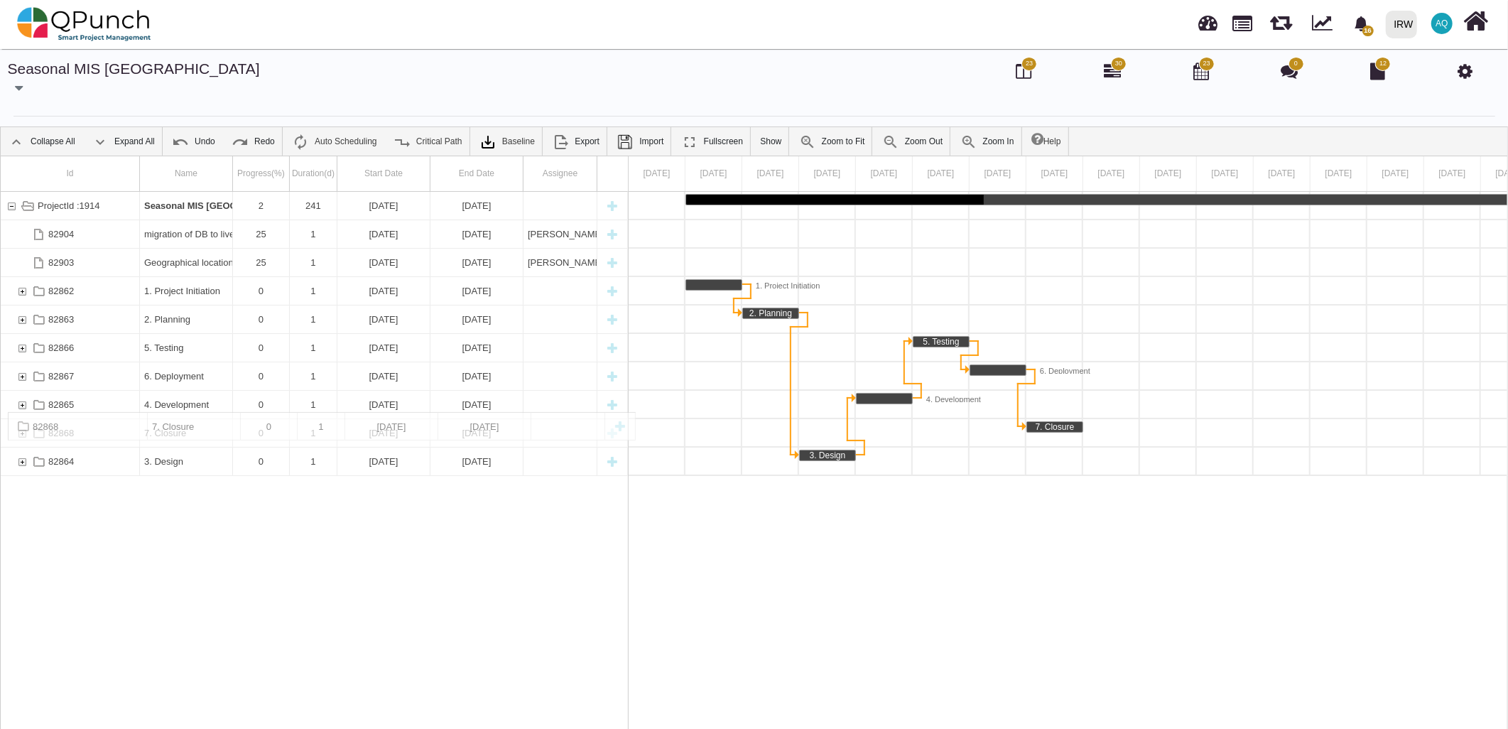
drag, startPoint x: 21, startPoint y: 330, endPoint x: -10, endPoint y: 519, distance: 191.5
click at [43, 466] on div "ProjectId :1914 Seasonal MIS Kenya 2 241 01-01-2025 29-08-2025 82904 migration …" at bounding box center [314, 464] width 627 height 545
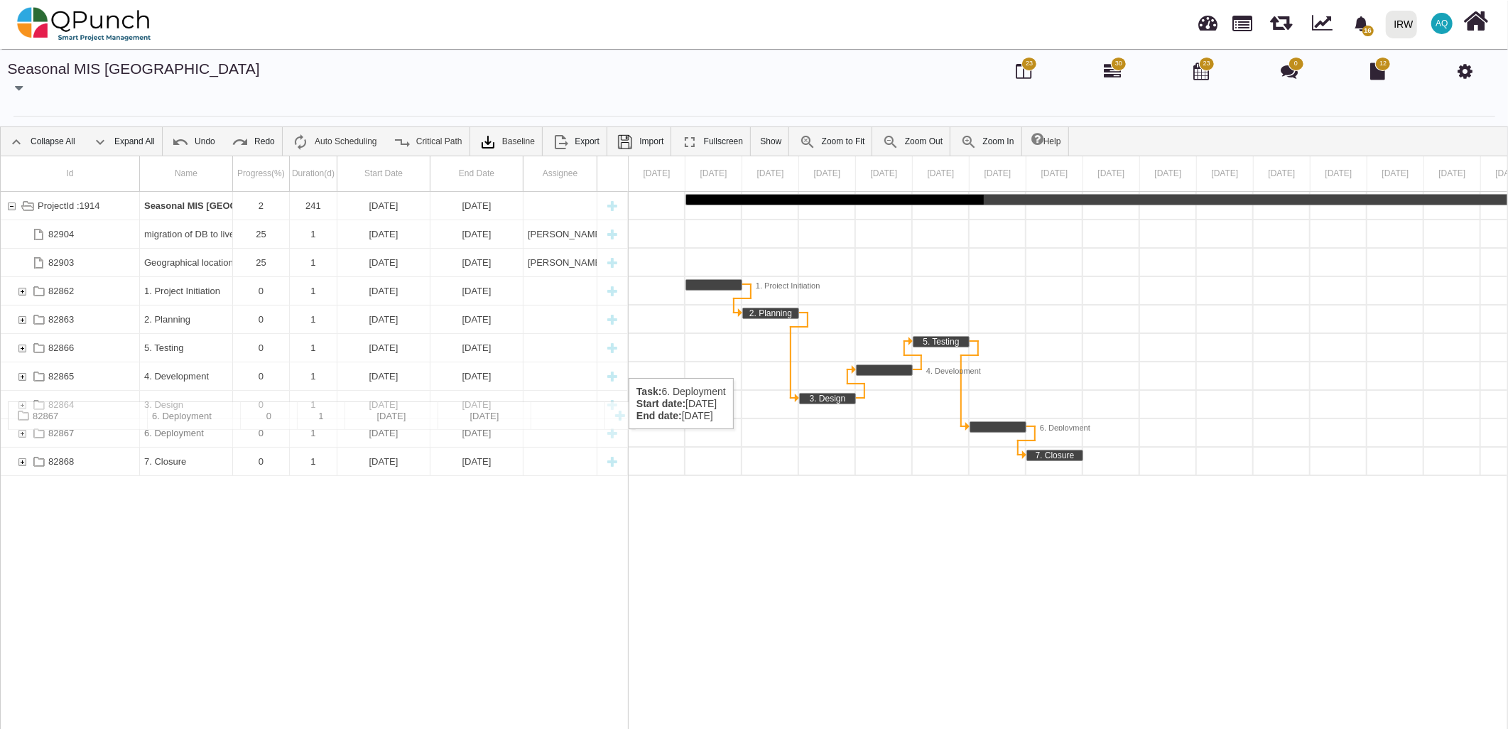
drag, startPoint x: 19, startPoint y: 360, endPoint x: 13, endPoint y: 411, distance: 50.8
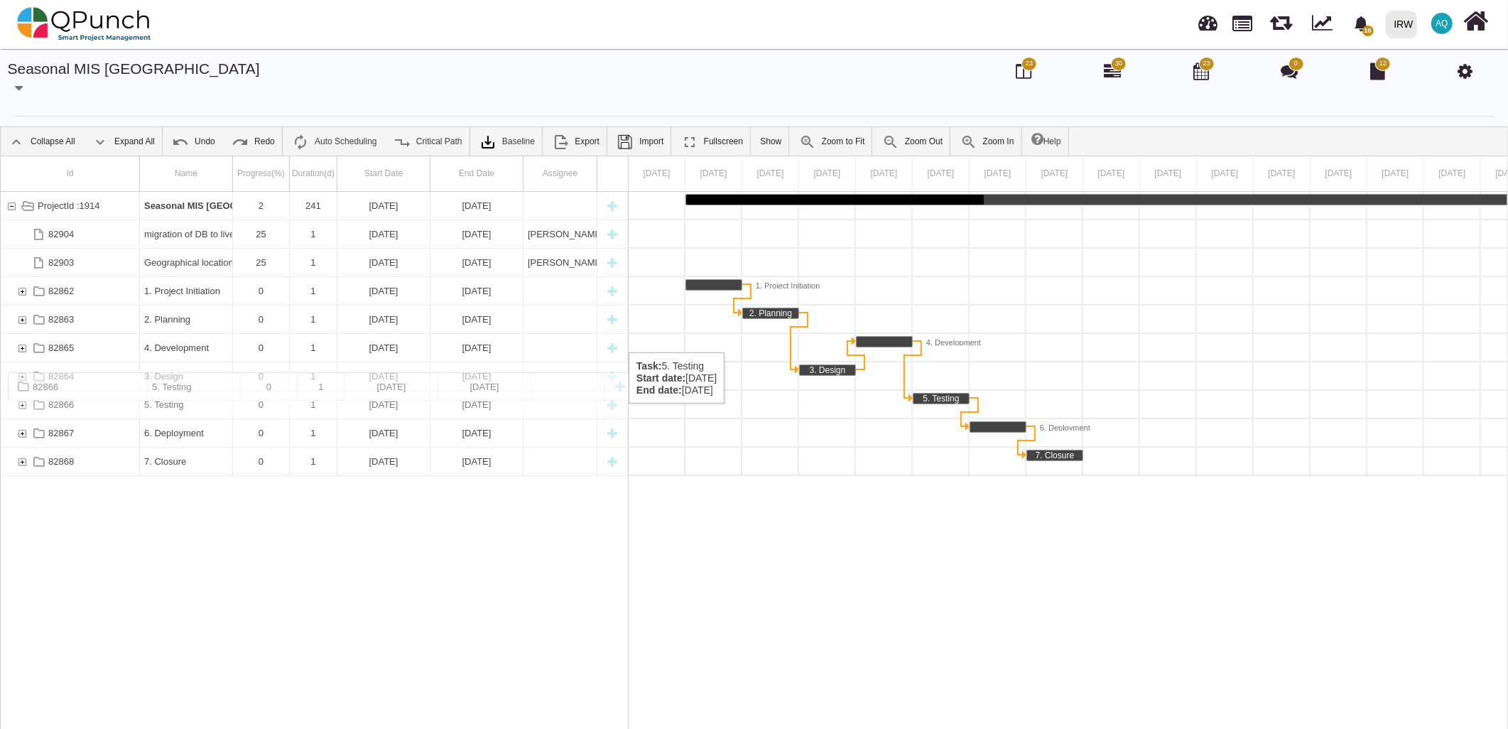
drag, startPoint x: 27, startPoint y: 331, endPoint x: 21, endPoint y: 386, distance: 55.0
drag, startPoint x: 19, startPoint y: 357, endPoint x: 19, endPoint y: 314, distance: 43.3
click at [372, 504] on div "ProjectId :1914 Seasonal MIS Kenya 2 241 01-01-2025 29-08-2025 82904 migration …" at bounding box center [314, 464] width 627 height 545
drag, startPoint x: 233, startPoint y: 143, endPoint x: 280, endPoint y: 151, distance: 47.4
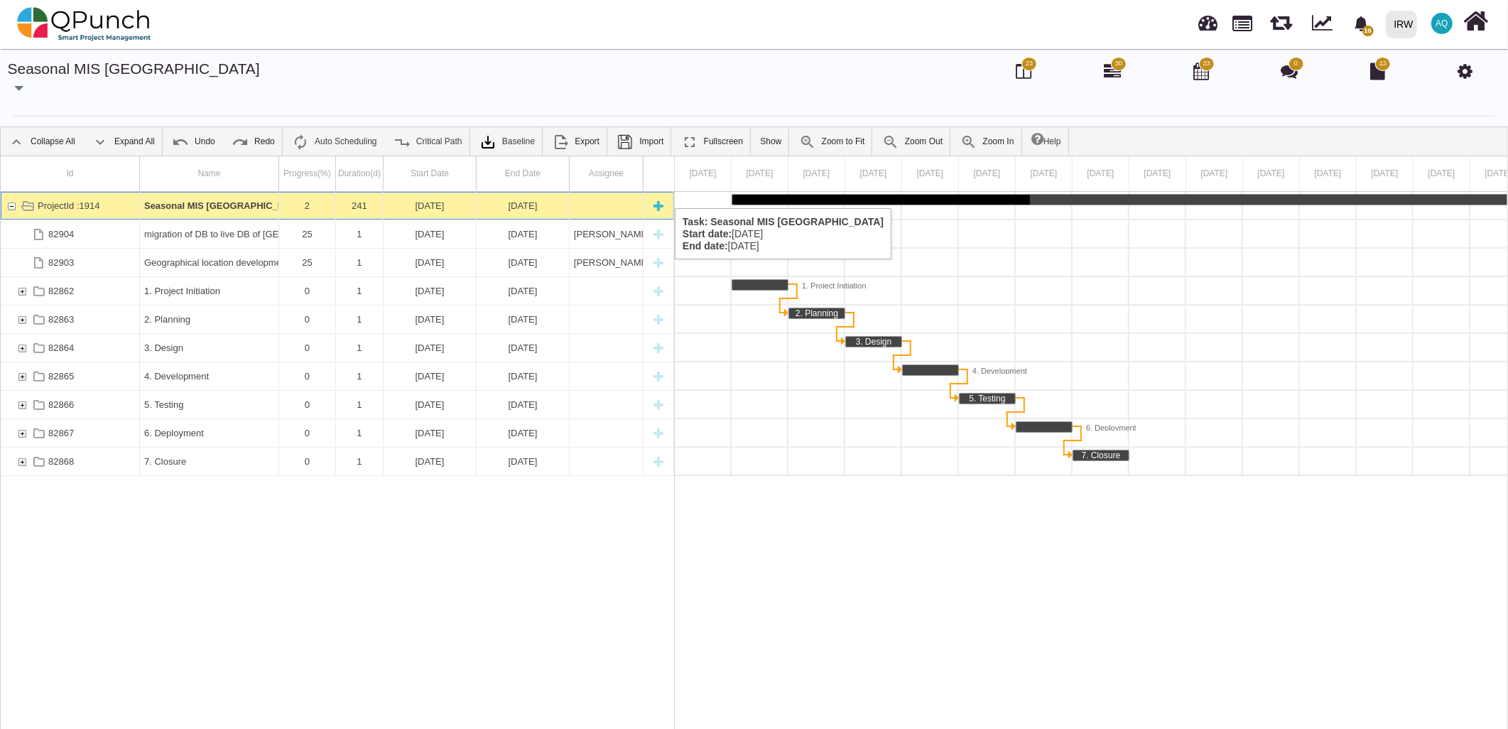
click at [9, 194] on div "ProjectId :1914" at bounding box center [11, 206] width 13 height 28
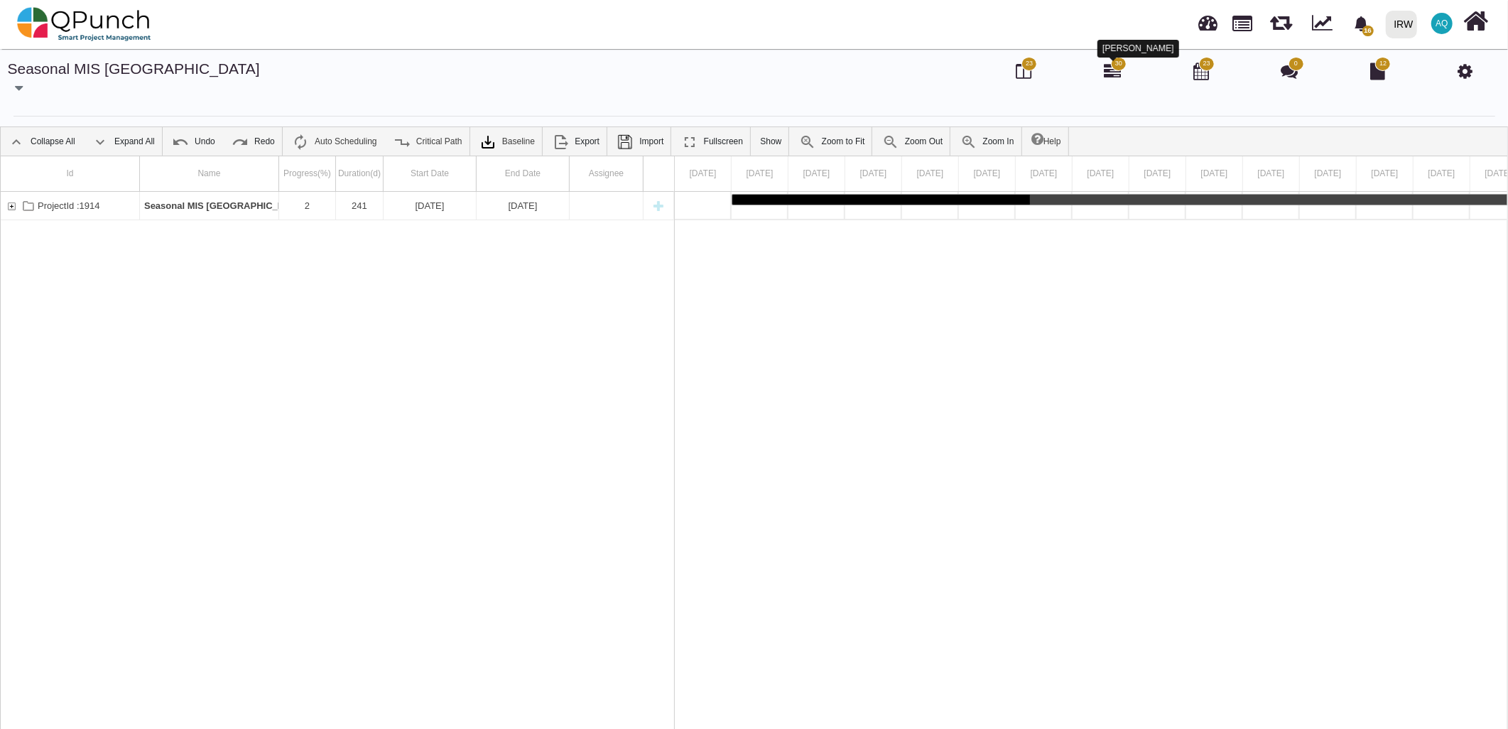
click at [1117, 72] on icon at bounding box center [1112, 71] width 17 height 17
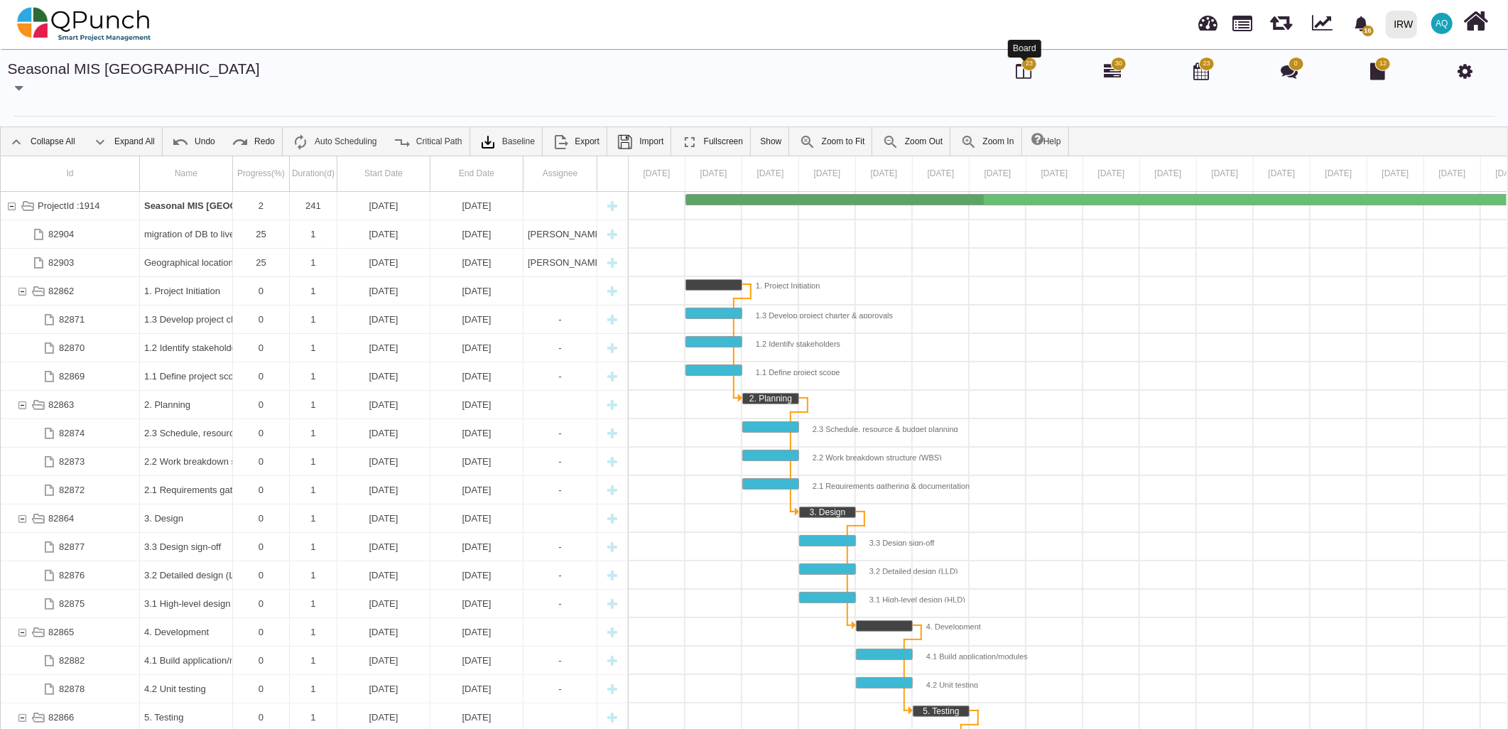
click at [1021, 63] on icon at bounding box center [1024, 71] width 16 height 17
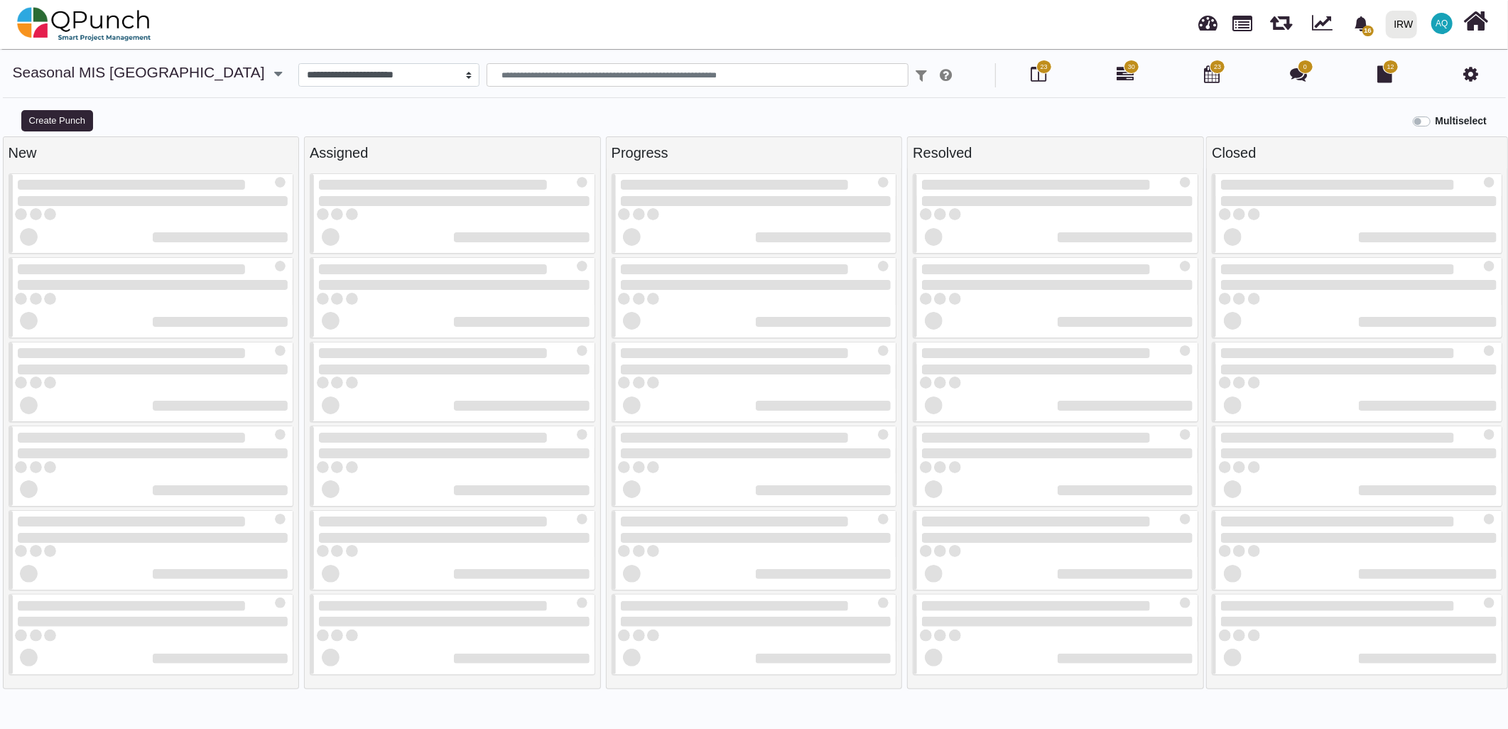
select select
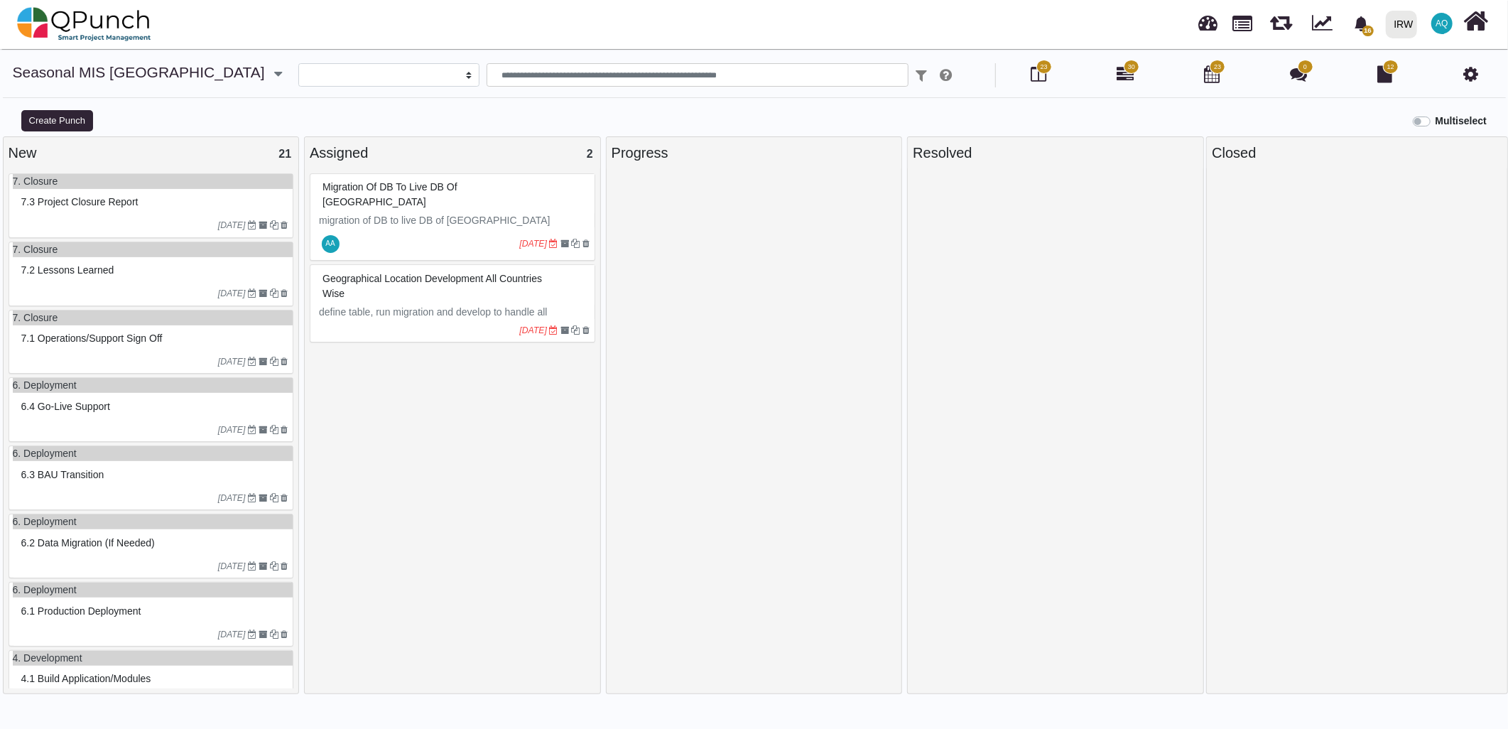
click at [384, 213] on p "migration of DB to live DB of [GEOGRAPHIC_DATA]" at bounding box center [454, 220] width 271 height 15
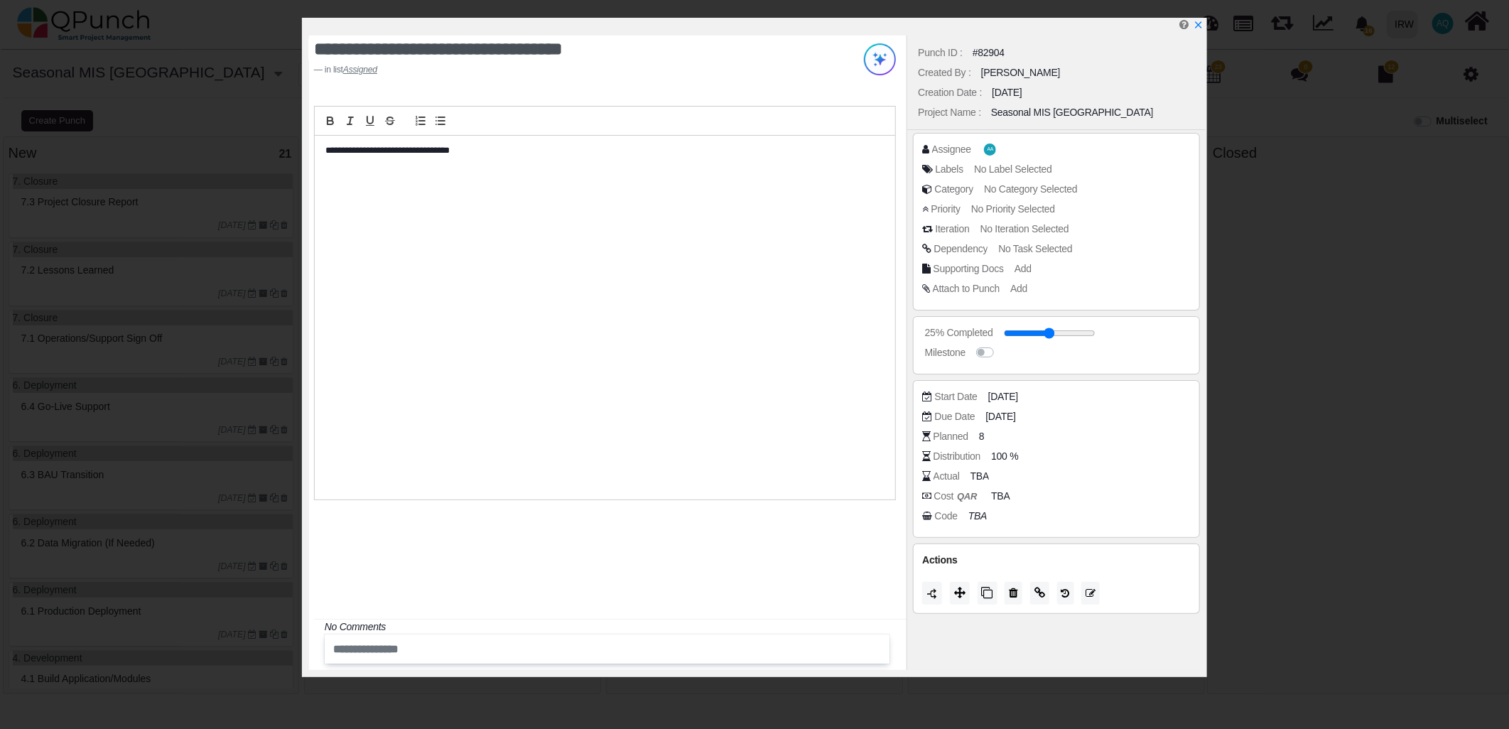
drag, startPoint x: 1044, startPoint y: 70, endPoint x: 977, endPoint y: 76, distance: 67.1
click at [977, 76] on div "Created By : Nabiha Batool" at bounding box center [1056, 73] width 284 height 20
click at [1198, 24] on icon "x" at bounding box center [1197, 25] width 11 height 11
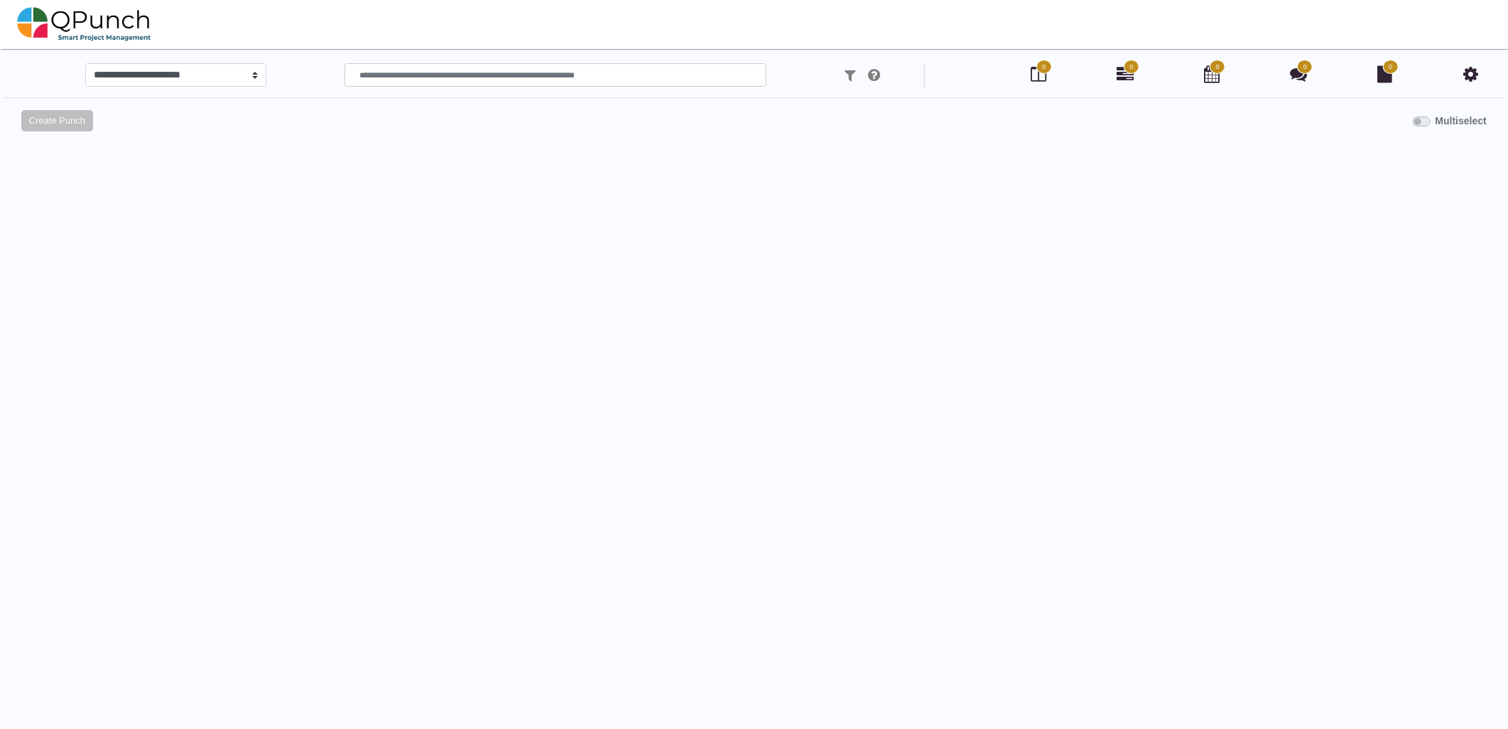
select select
